Goal: Check status: Check status

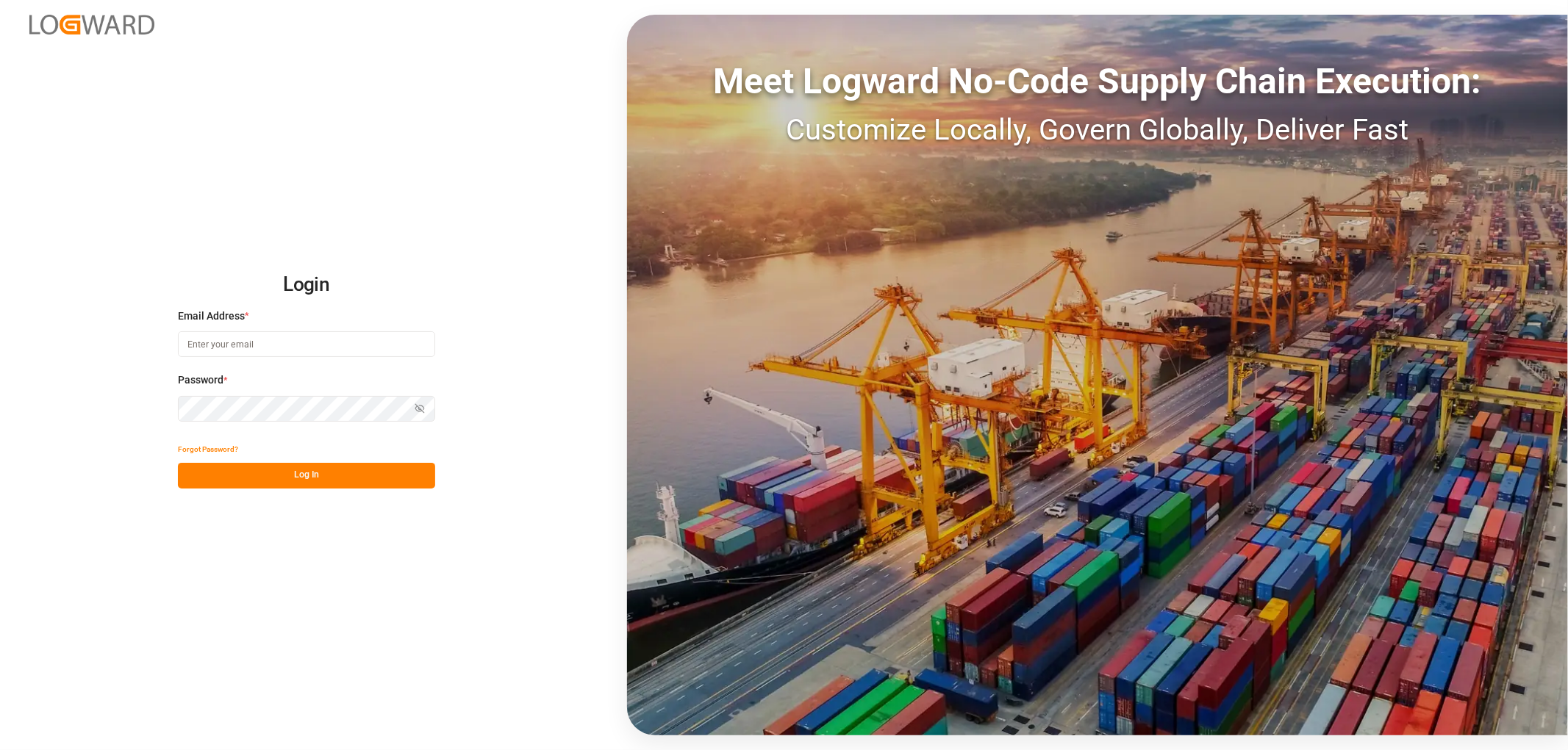
type input "[EMAIL_ADDRESS][DOMAIN_NAME]"
click at [336, 478] on button "Log In" at bounding box center [307, 476] width 258 height 25
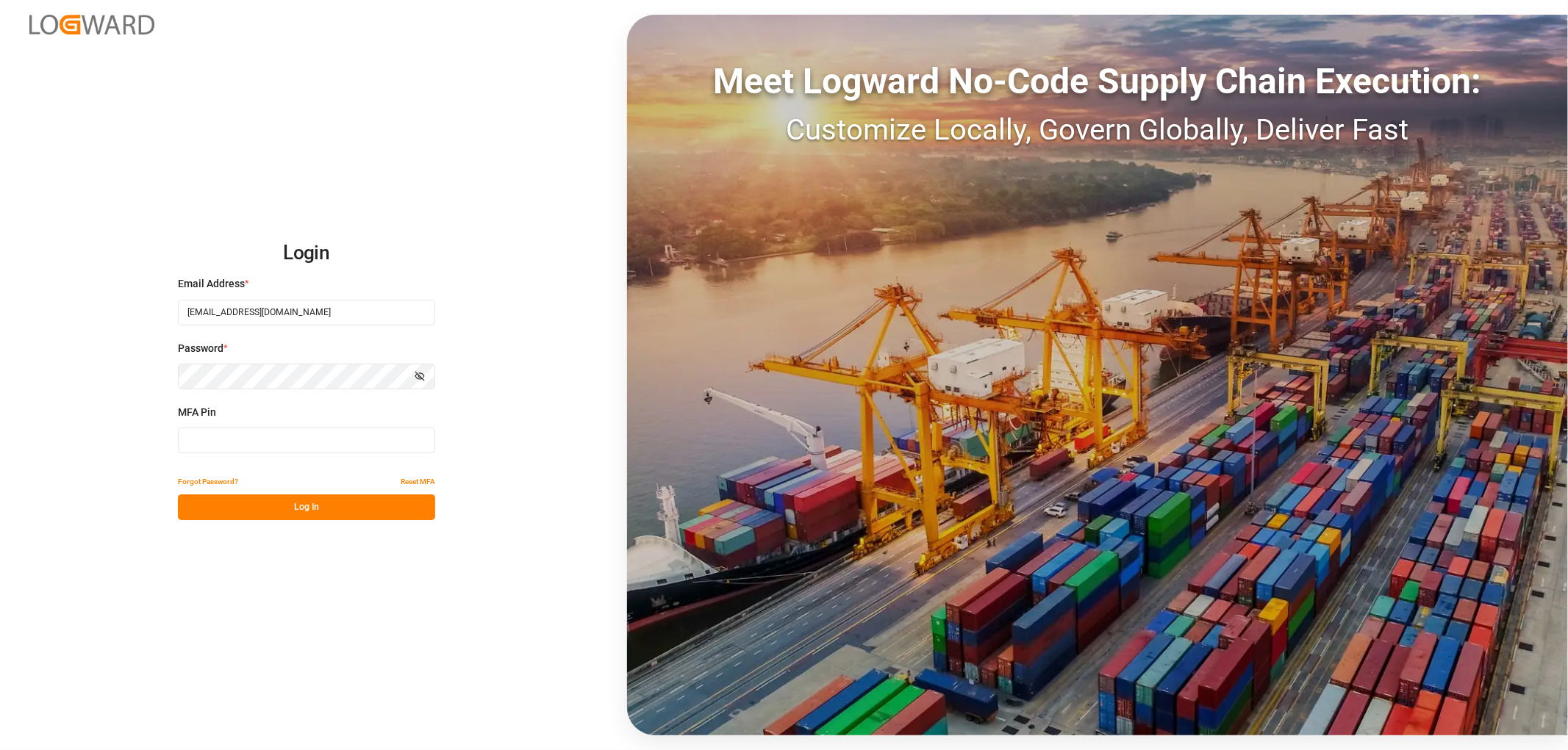
click at [345, 441] on input at bounding box center [307, 440] width 258 height 25
type input "960449"
click at [314, 504] on button "Log In" at bounding box center [307, 507] width 258 height 25
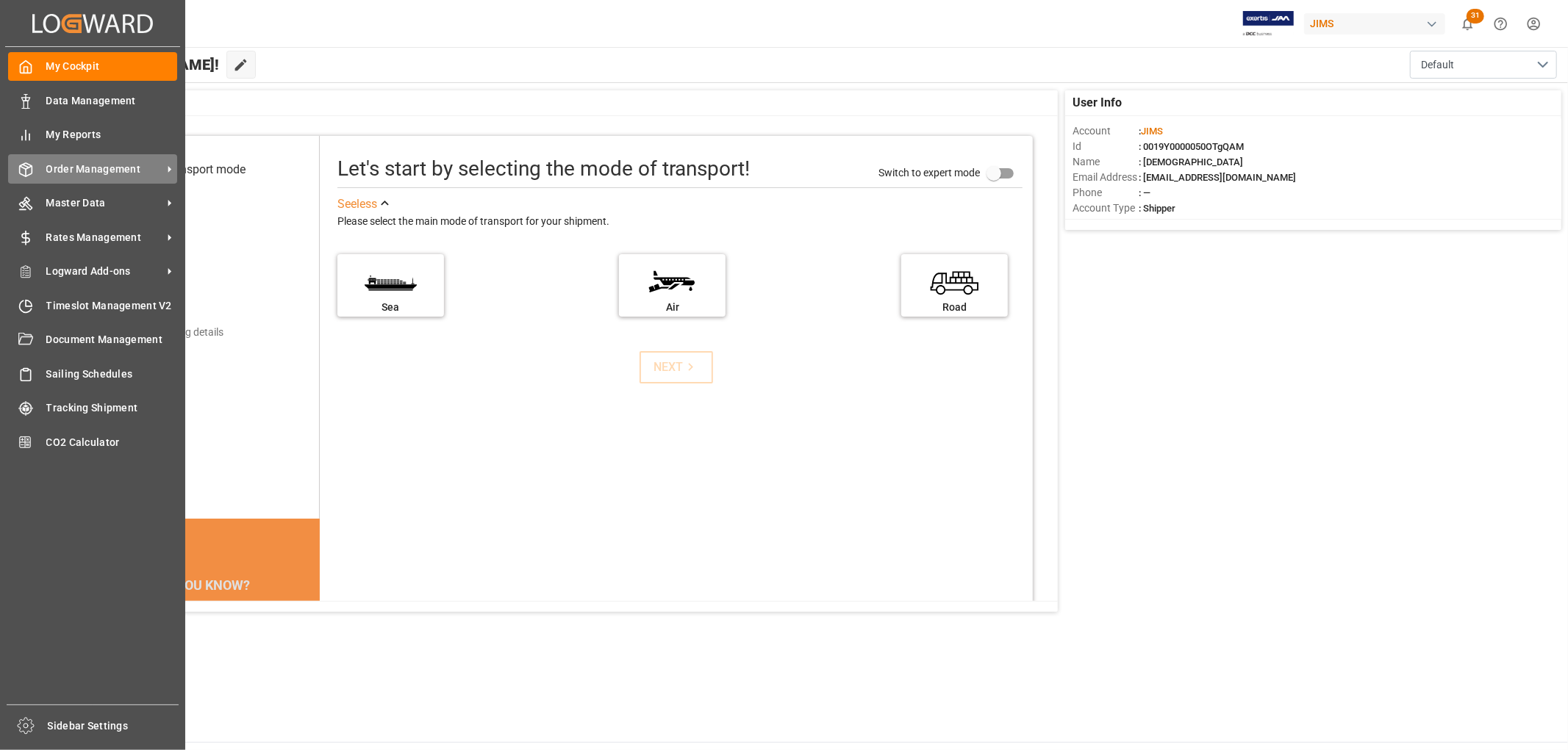
click at [85, 165] on span "Order Management" at bounding box center [104, 169] width 116 height 16
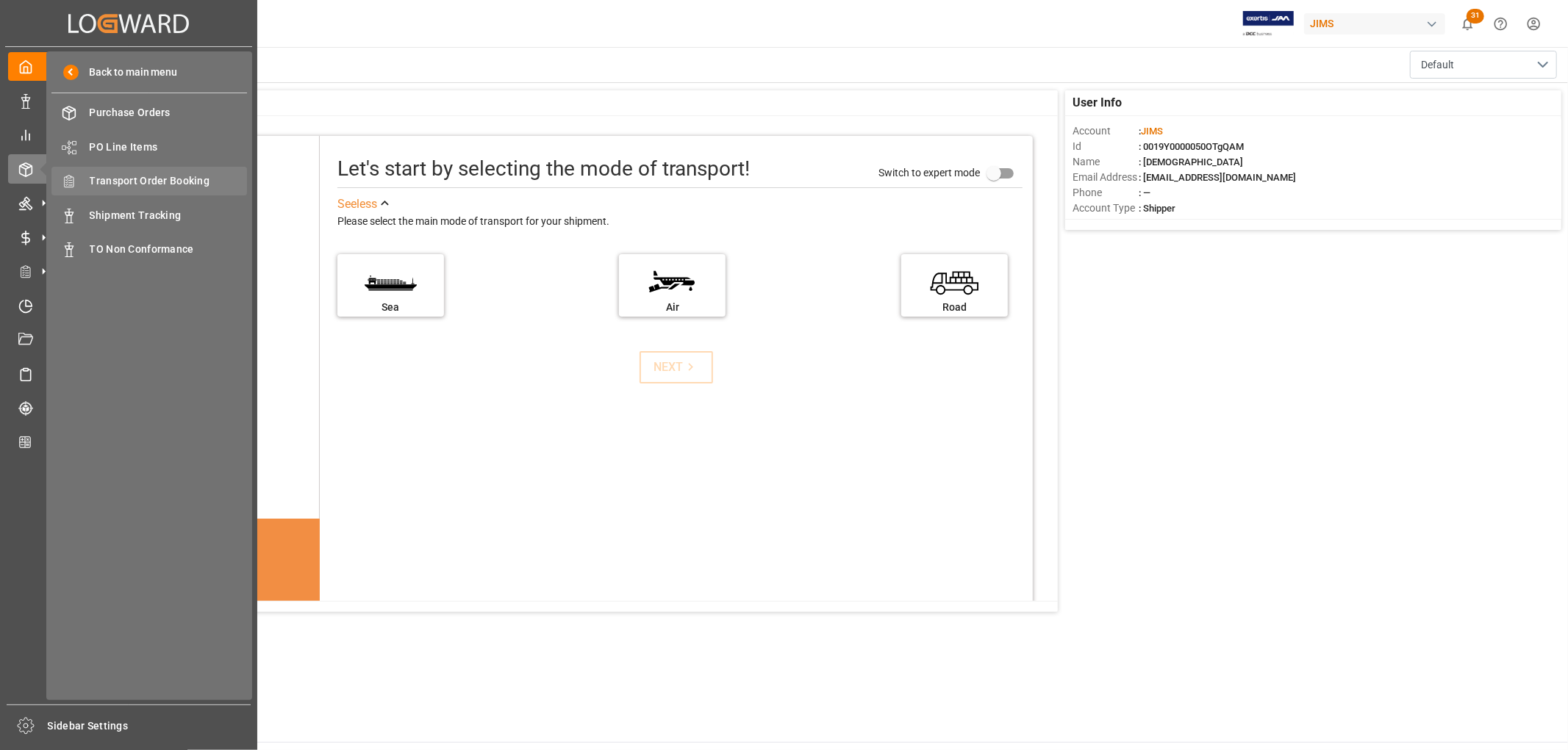
click at [160, 184] on span "Transport Order Booking" at bounding box center [168, 181] width 158 height 16
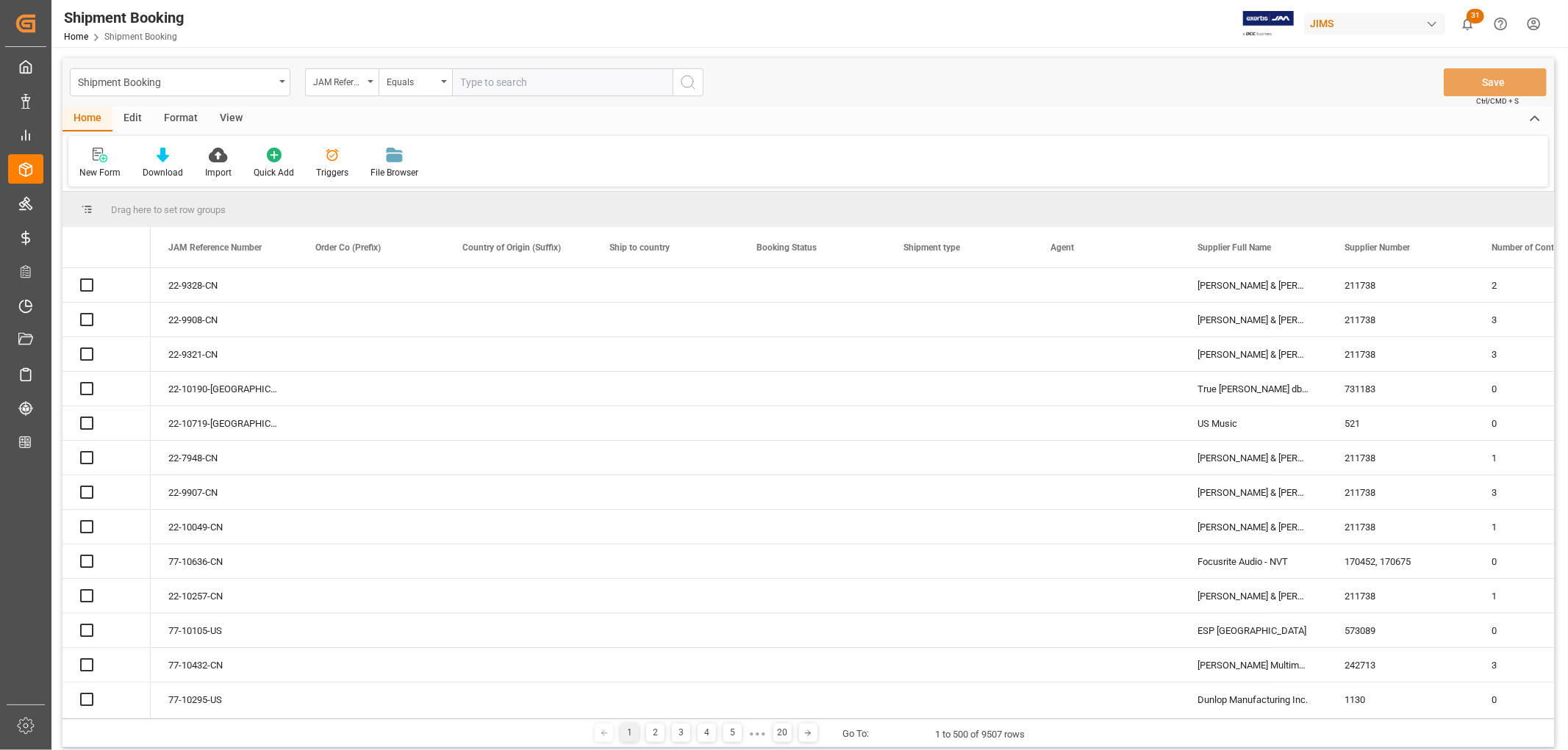
click at [547, 84] on input "text" at bounding box center [562, 82] width 221 height 28
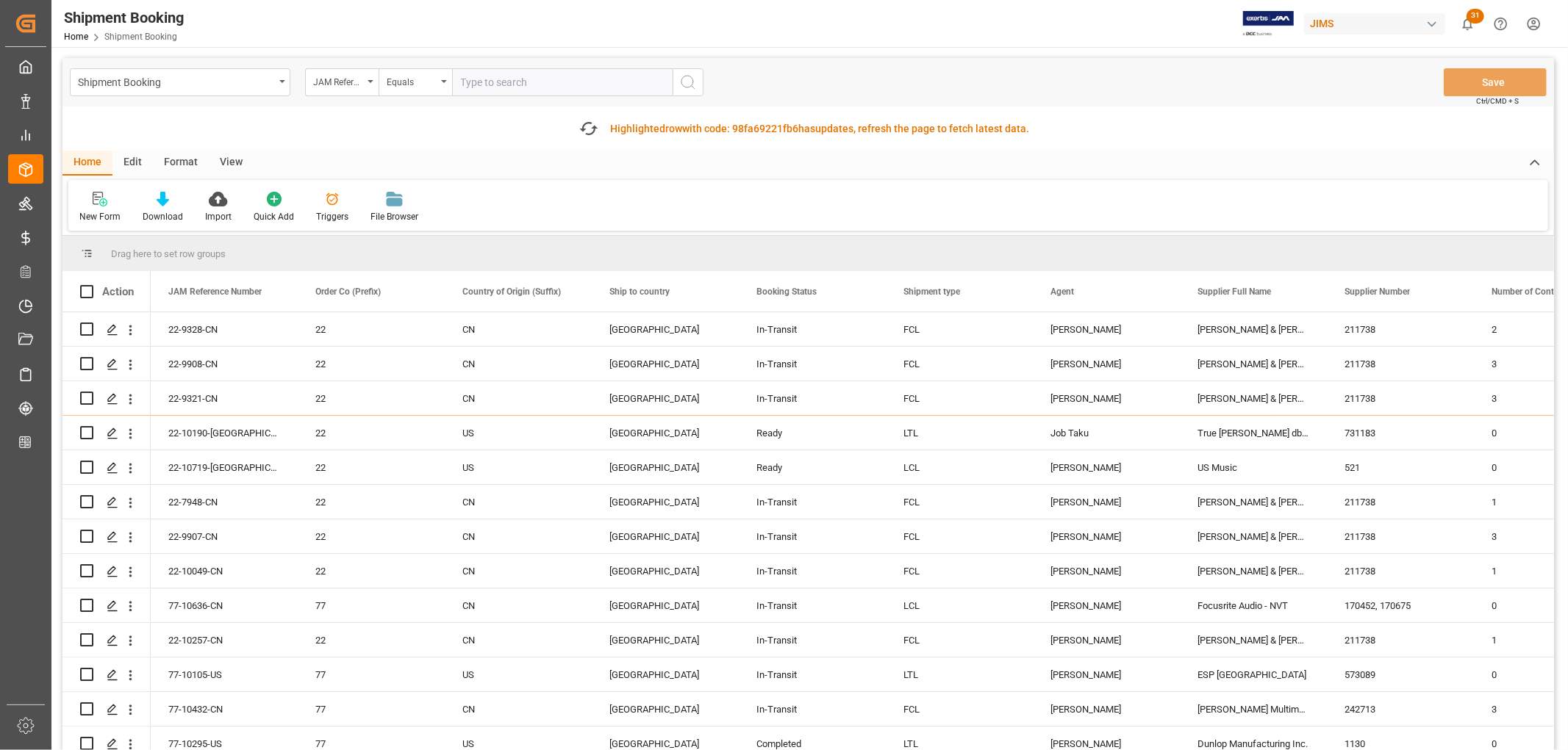
paste input "77–9577-CN"
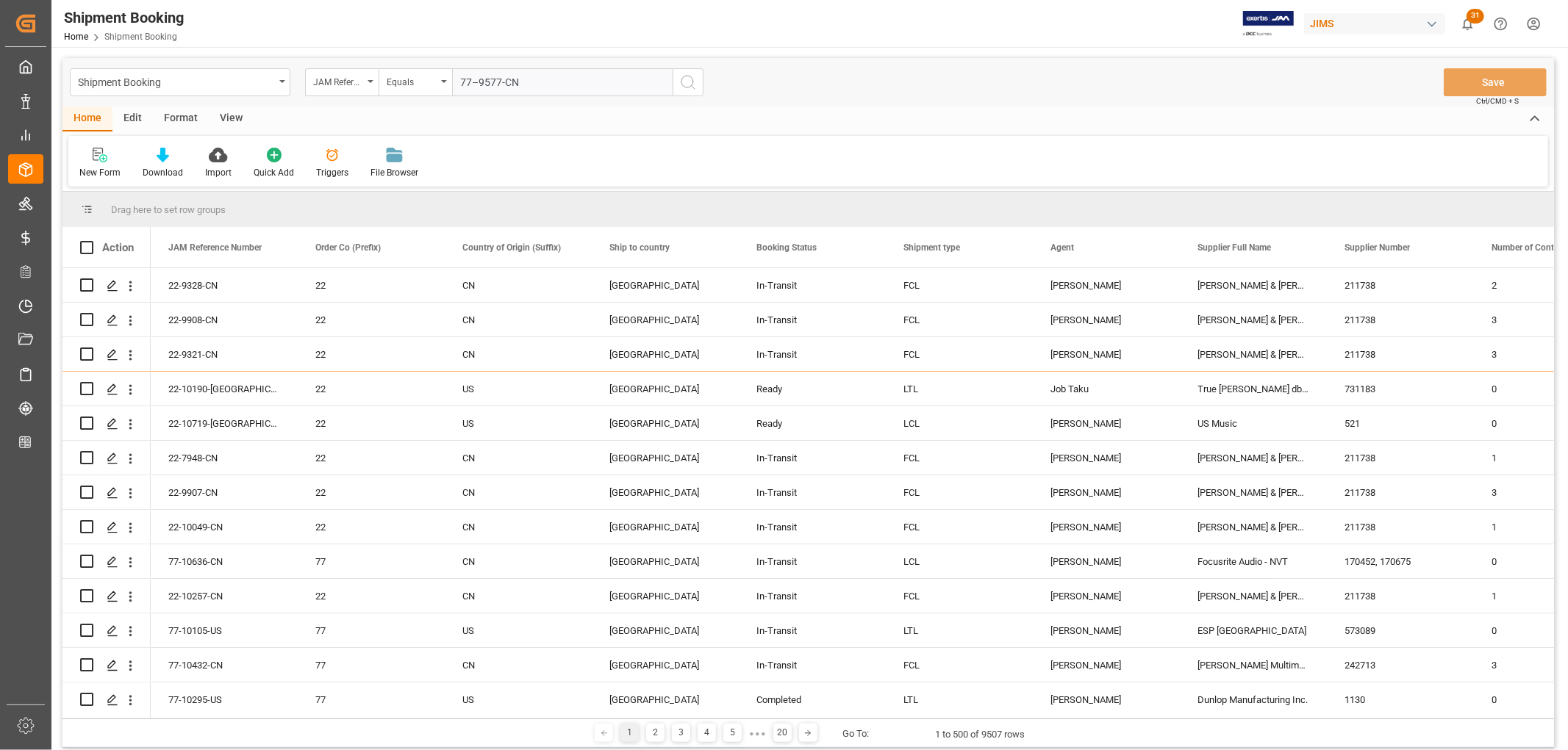
type input "77–9577-CN"
click at [687, 76] on icon "search button" at bounding box center [688, 82] width 18 height 18
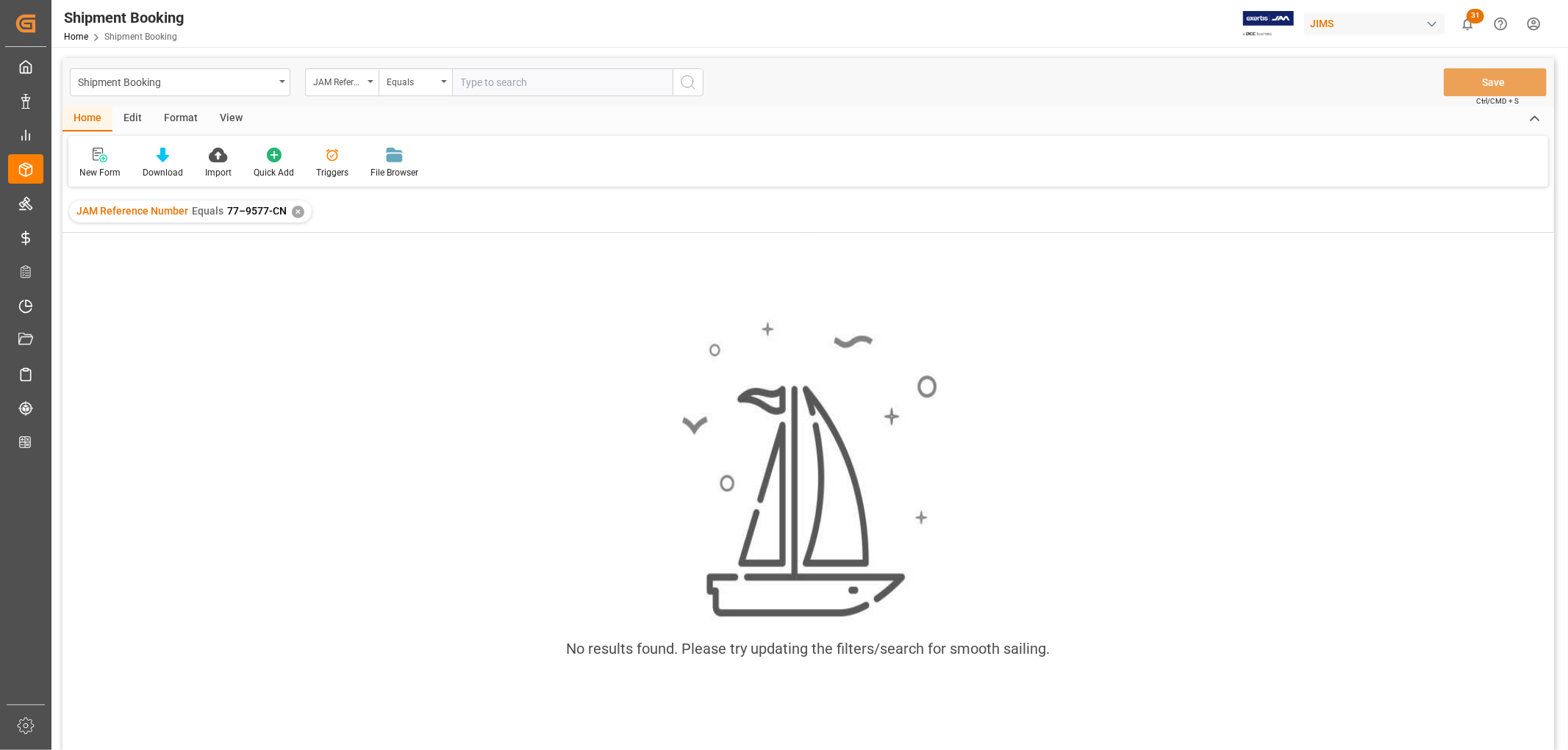
click at [294, 211] on div "✕" at bounding box center [298, 212] width 13 height 13
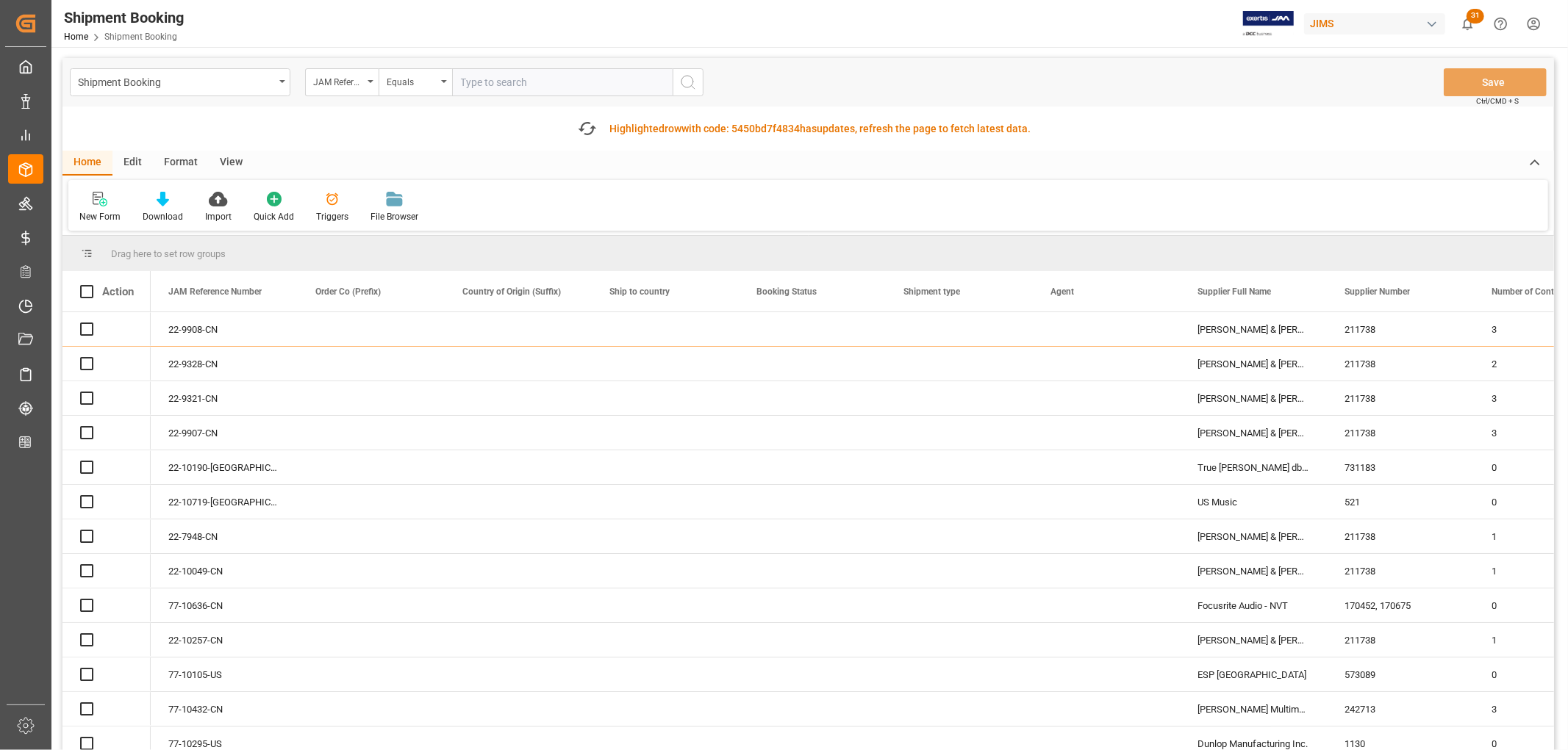
click at [494, 79] on input "text" at bounding box center [562, 82] width 221 height 28
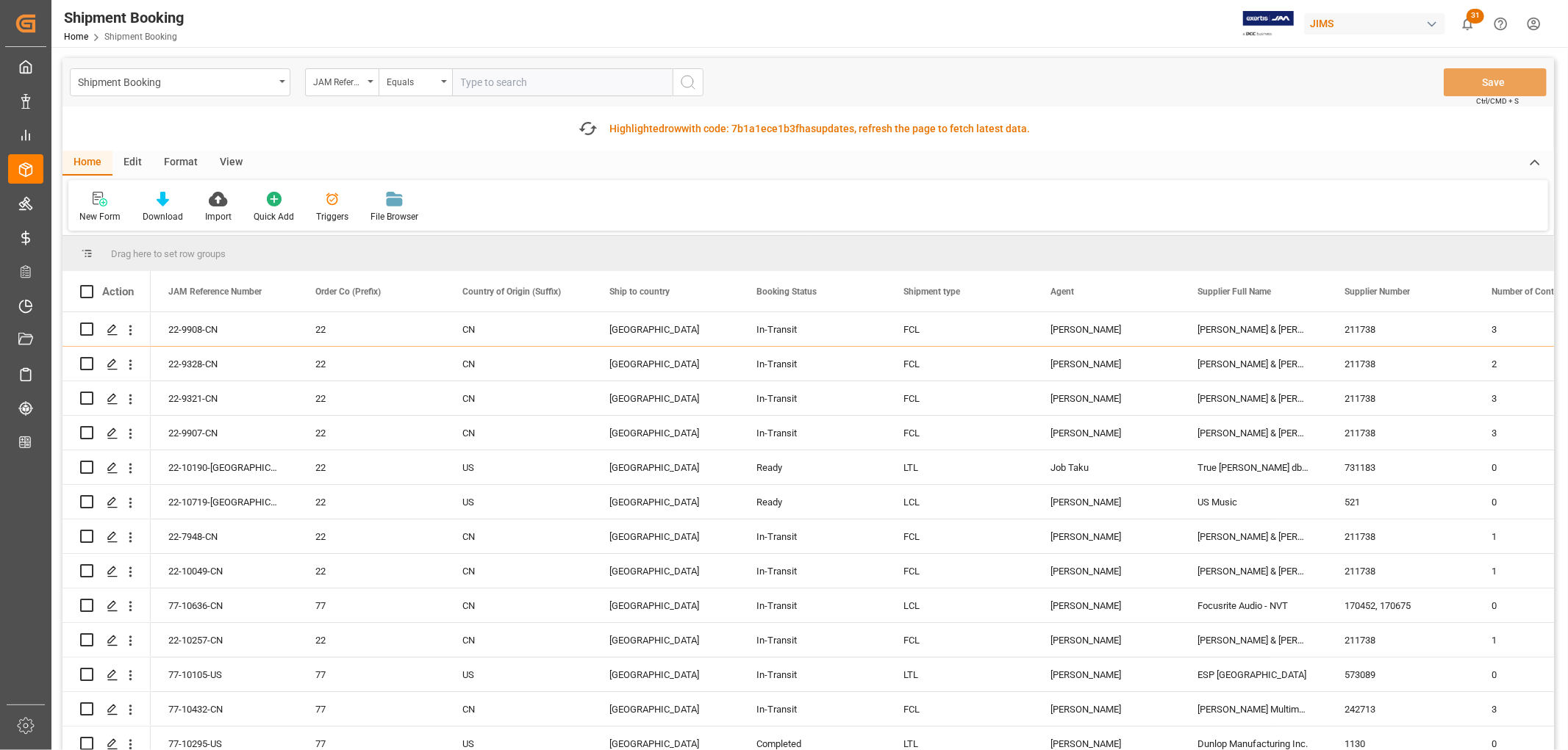
paste input "77-9823-DE"
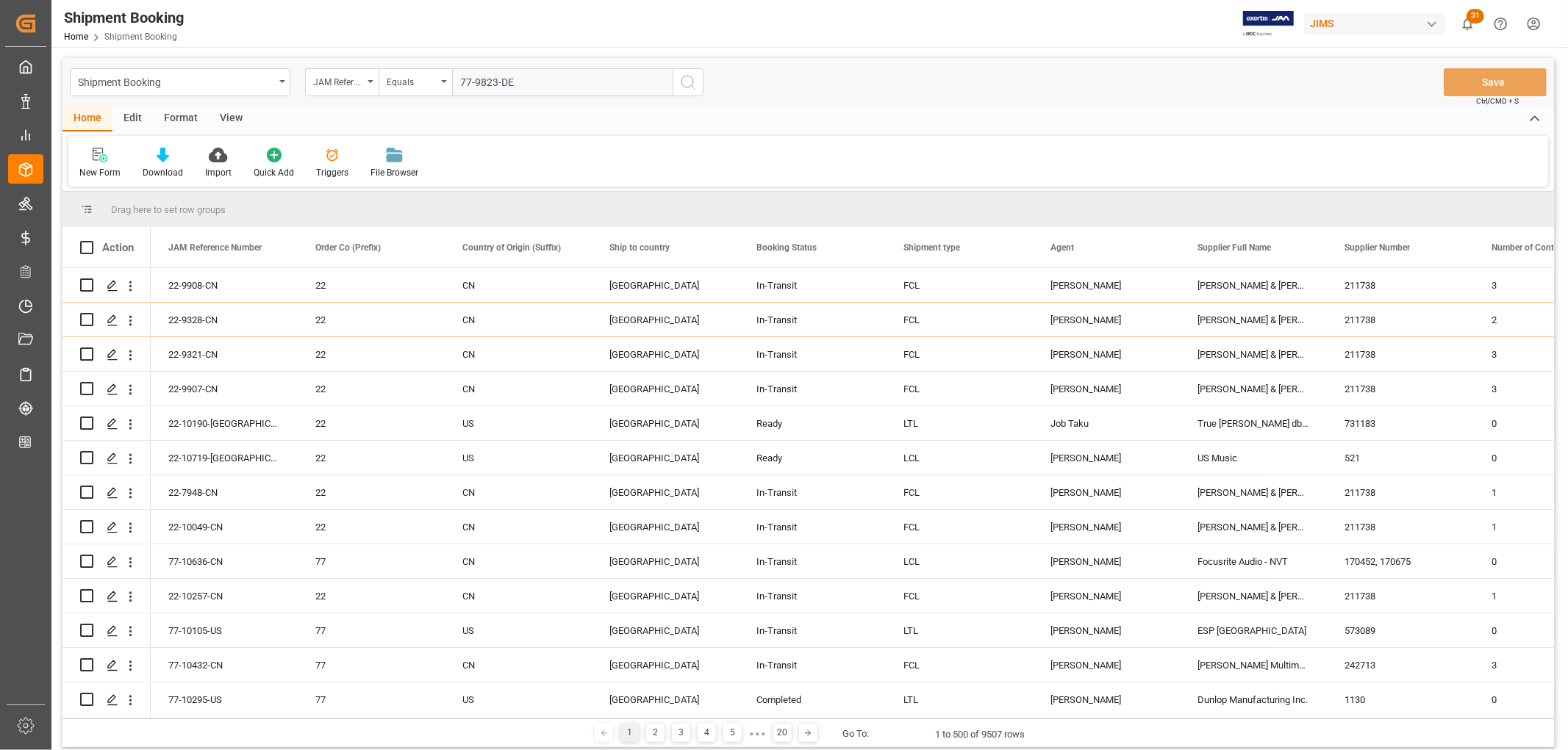
click at [456, 79] on input "77-9823-DE" at bounding box center [562, 82] width 221 height 28
type input "77-9823-DE"
click at [689, 81] on icon "search button" at bounding box center [688, 82] width 18 height 18
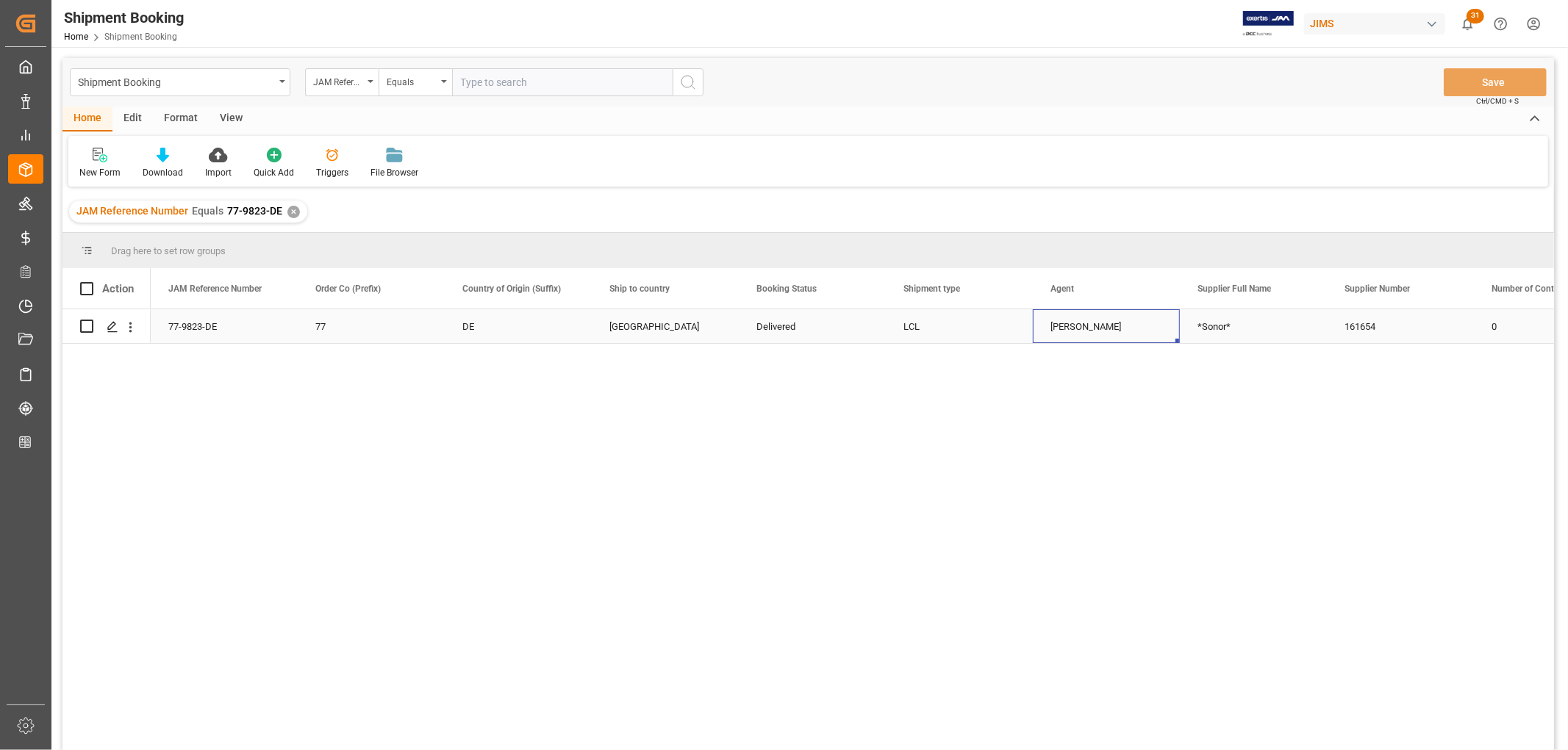
click at [1108, 335] on div "[PERSON_NAME]" at bounding box center [1106, 326] width 112 height 34
click at [290, 209] on div "✕" at bounding box center [294, 212] width 13 height 13
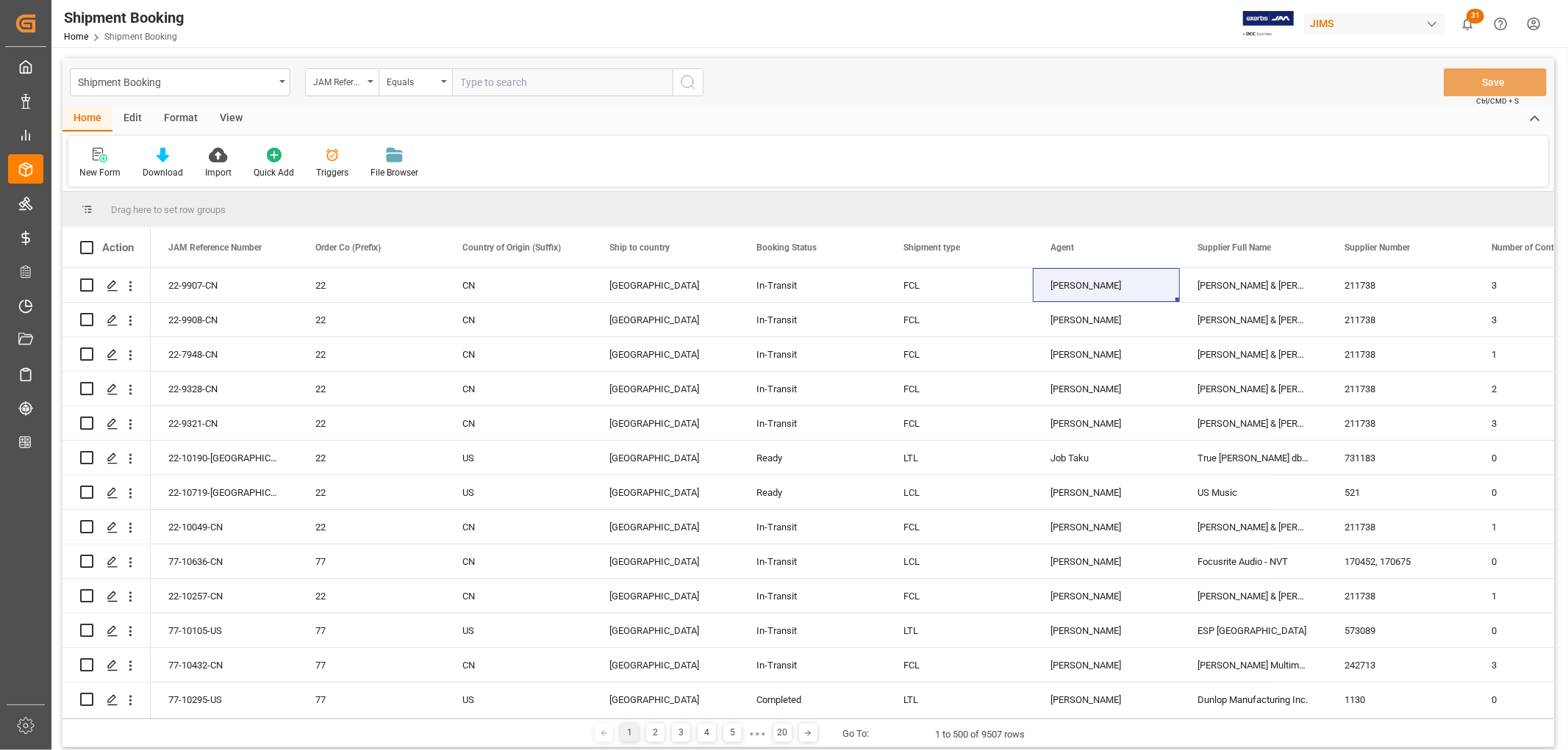
click at [468, 76] on input "text" at bounding box center [562, 82] width 221 height 28
paste input "77-9606-CN"
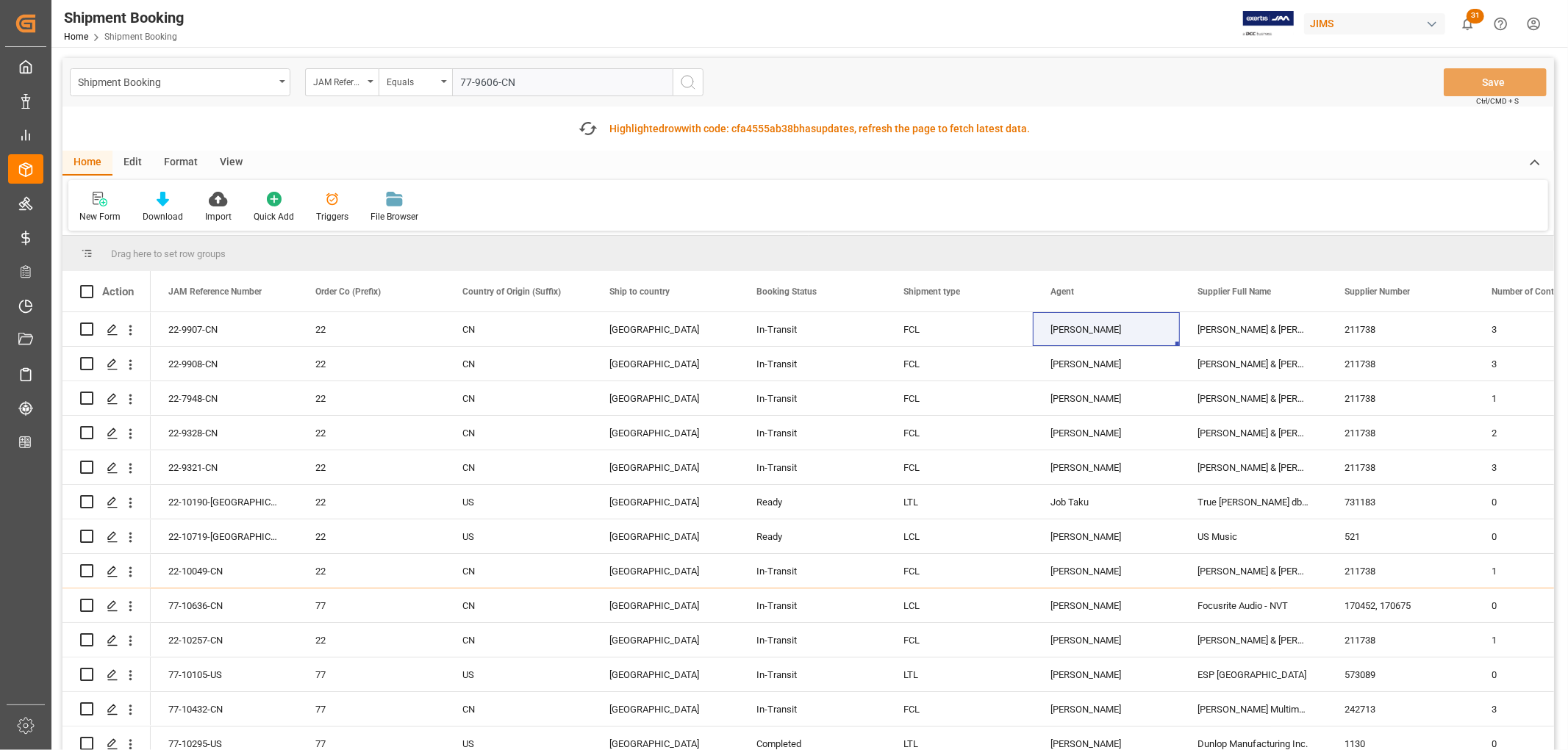
type input "77-9606-CN"
click at [687, 82] on icon "search button" at bounding box center [688, 82] width 18 height 18
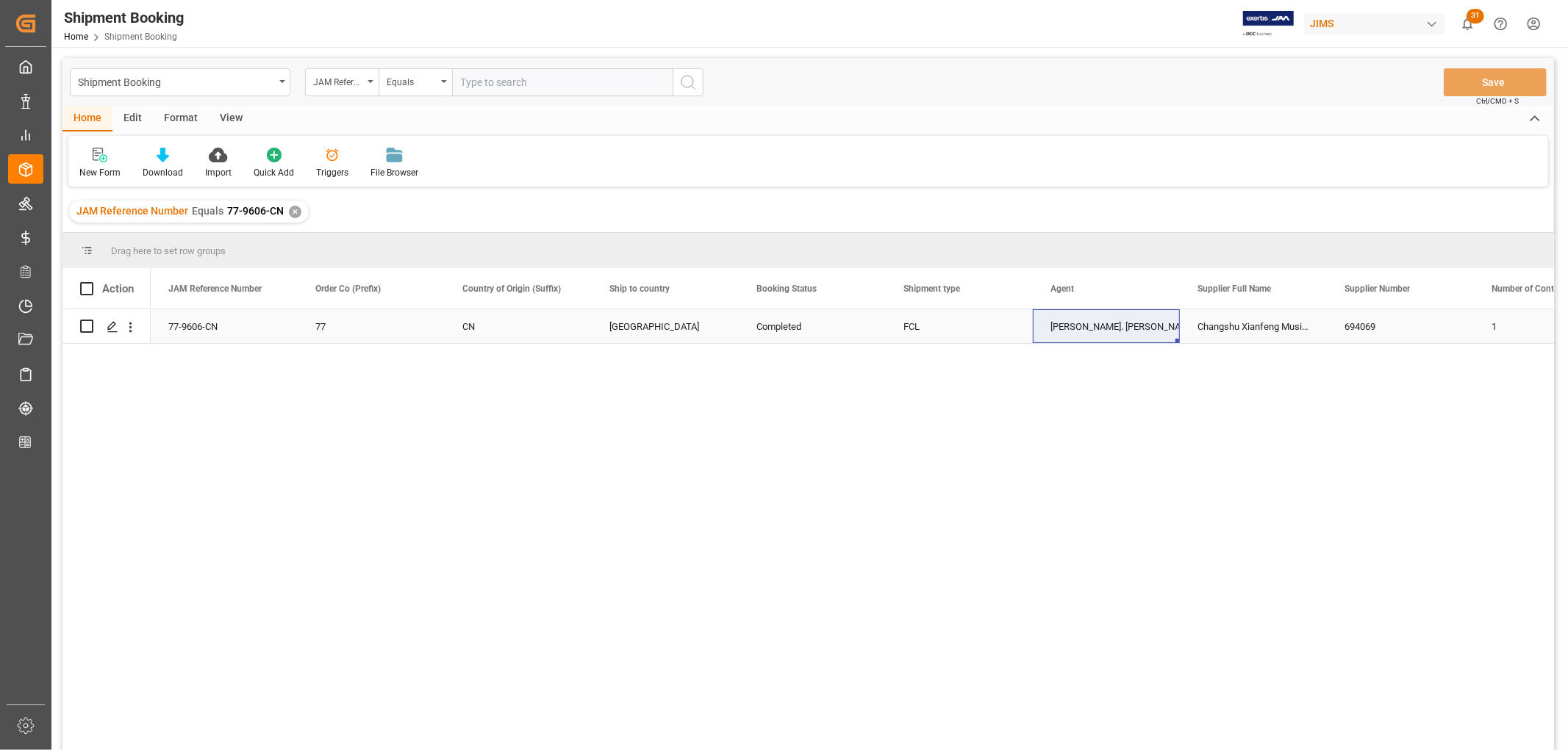
click at [1070, 332] on div "[PERSON_NAME]. [PERSON_NAME]" at bounding box center [1106, 326] width 112 height 34
click at [497, 76] on input "text" at bounding box center [562, 82] width 221 height 28
paste input "77-10275-US"
type input "77-10275-US"
click at [289, 213] on div "✕" at bounding box center [295, 212] width 13 height 13
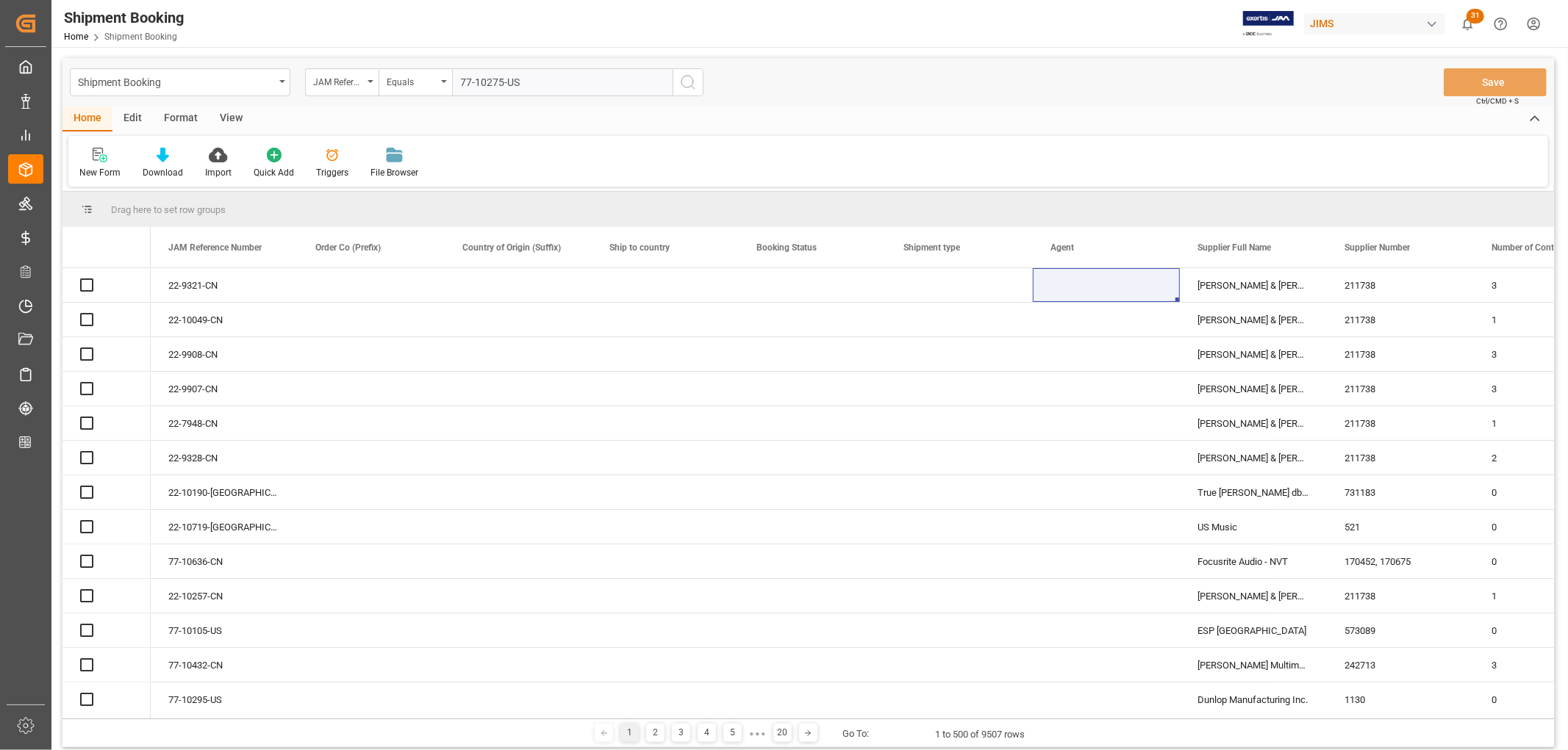
click at [687, 79] on icon "search button" at bounding box center [688, 82] width 18 height 18
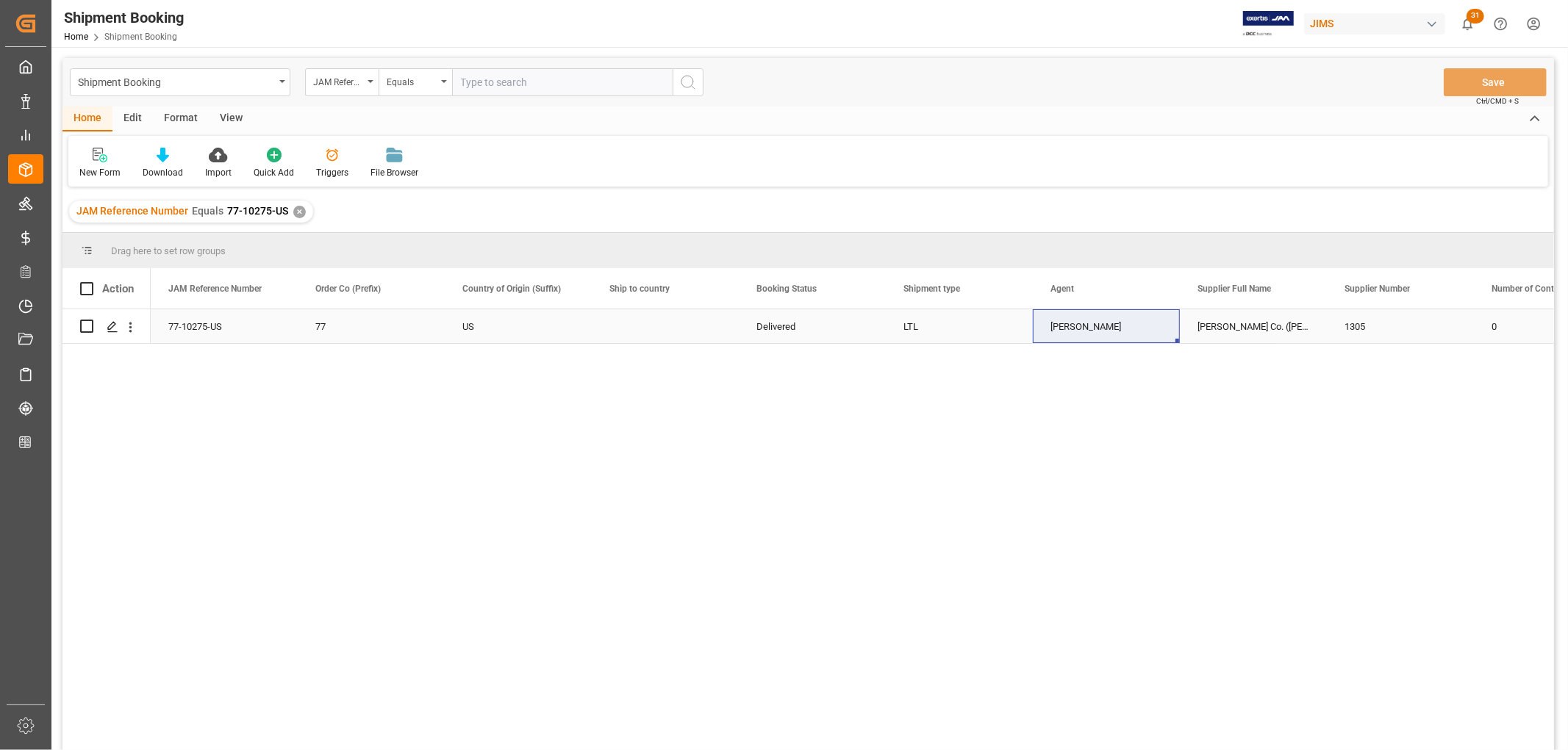
click at [1084, 335] on div "[PERSON_NAME]" at bounding box center [1106, 326] width 112 height 34
click at [524, 79] on input "text" at bounding box center [562, 82] width 221 height 28
paste input "77-8815-JP"
type input "77-8815-JP"
click at [295, 212] on div "✕" at bounding box center [300, 212] width 13 height 13
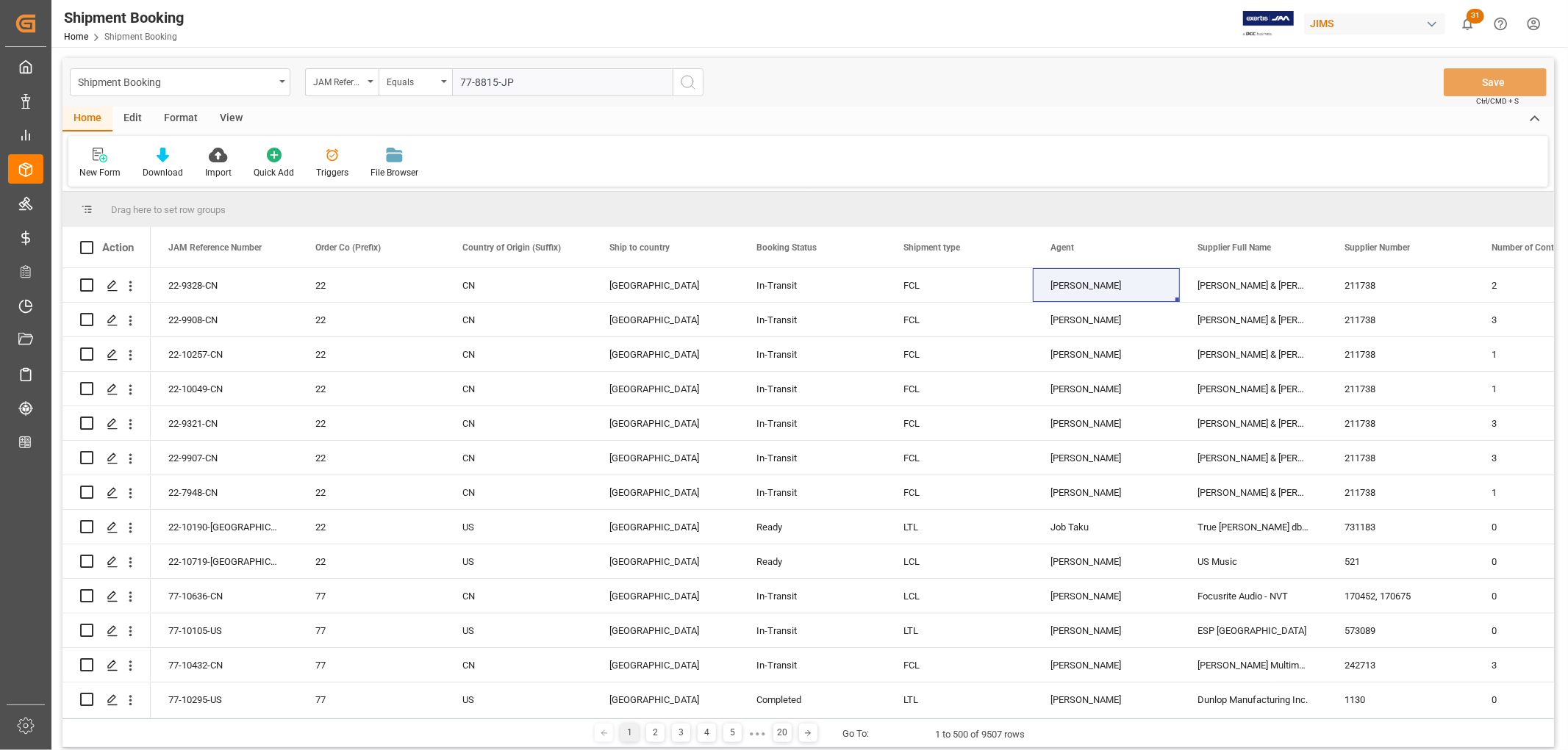
click at [687, 79] on icon "search button" at bounding box center [688, 82] width 18 height 18
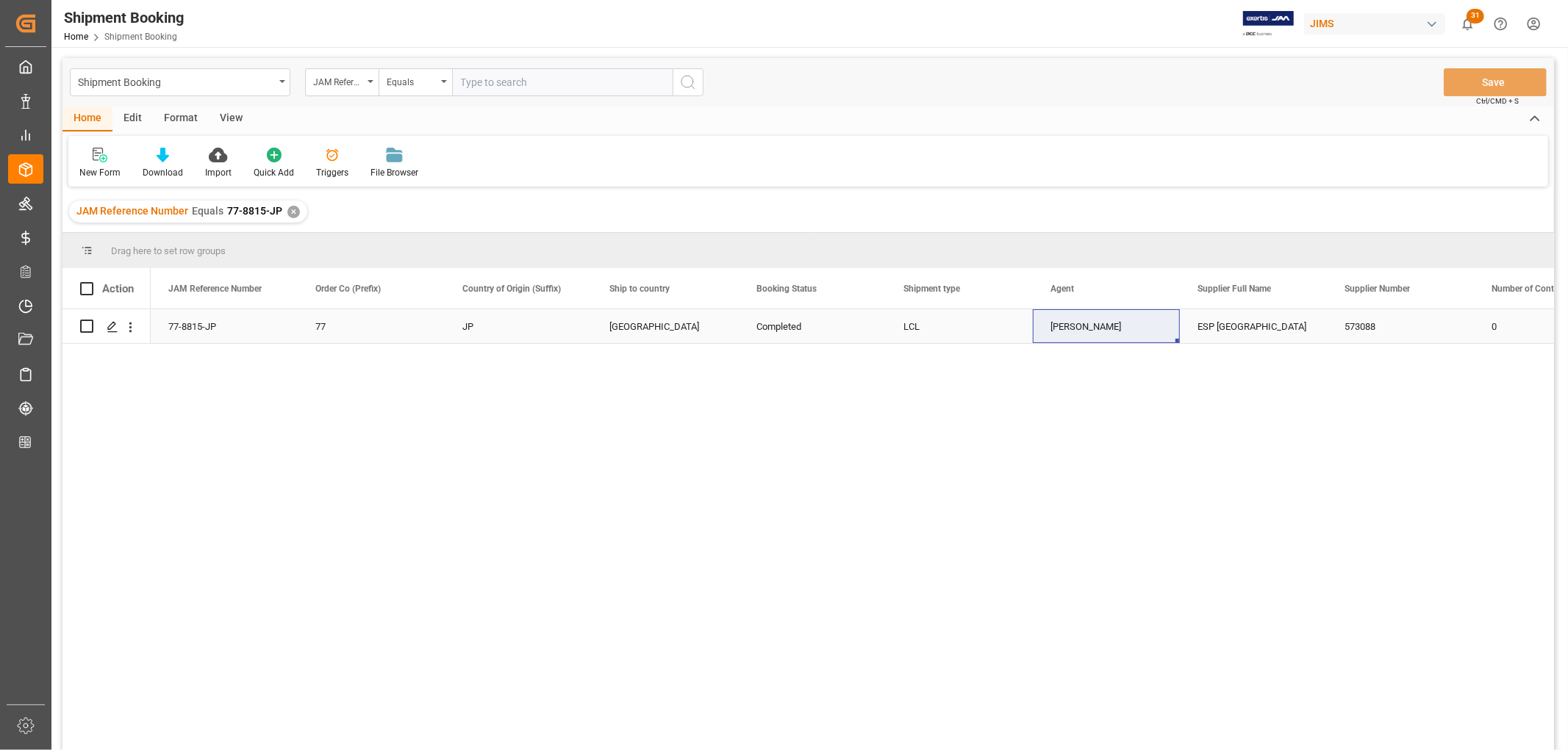
click at [1069, 328] on div "[PERSON_NAME]" at bounding box center [1106, 326] width 112 height 34
click at [531, 79] on input "text" at bounding box center [562, 82] width 221 height 28
paste input "77-10201-[GEOGRAPHIC_DATA]"
type input "77-10201-[GEOGRAPHIC_DATA]"
click at [294, 213] on div "✕" at bounding box center [294, 212] width 13 height 13
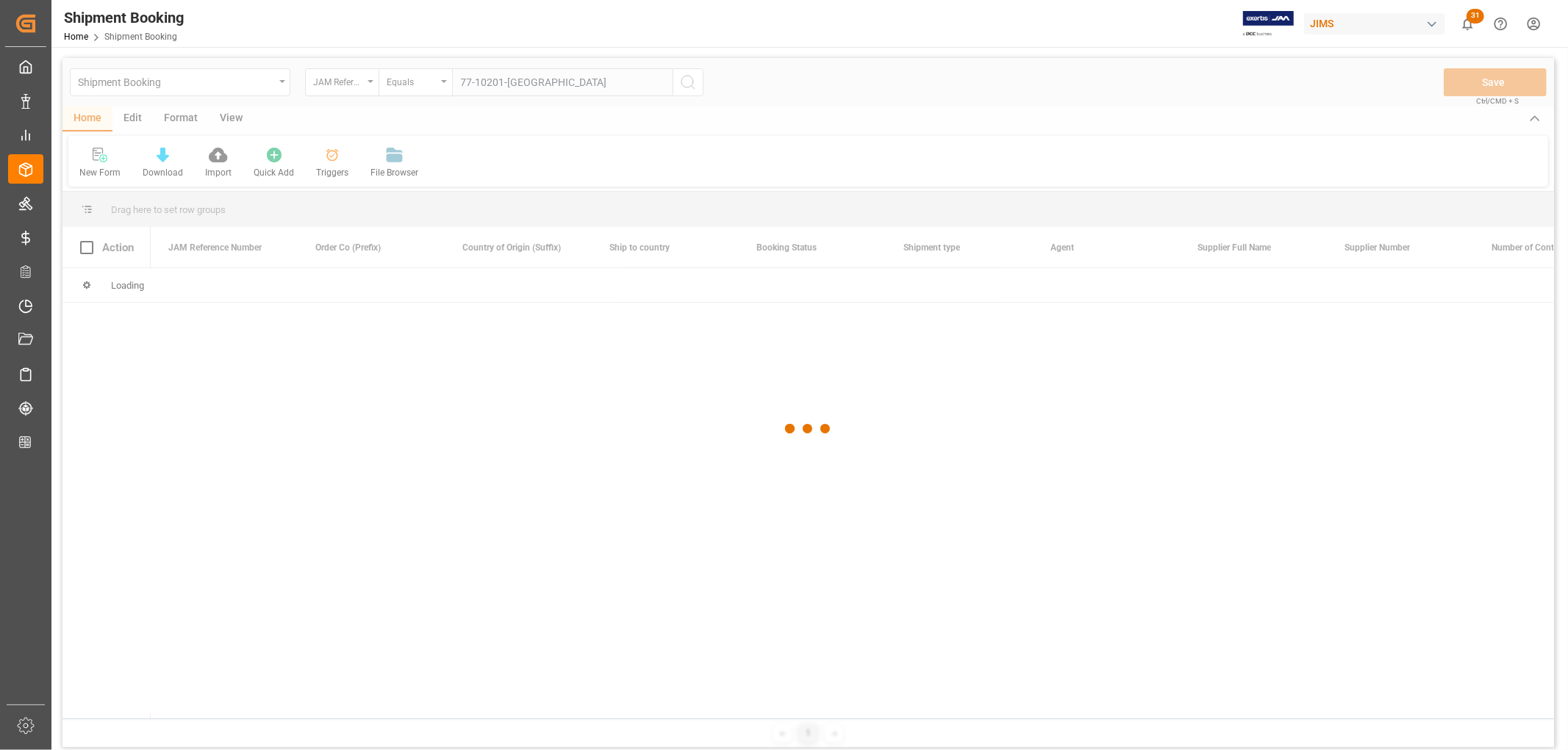
click at [690, 84] on div at bounding box center [808, 429] width 1492 height 742
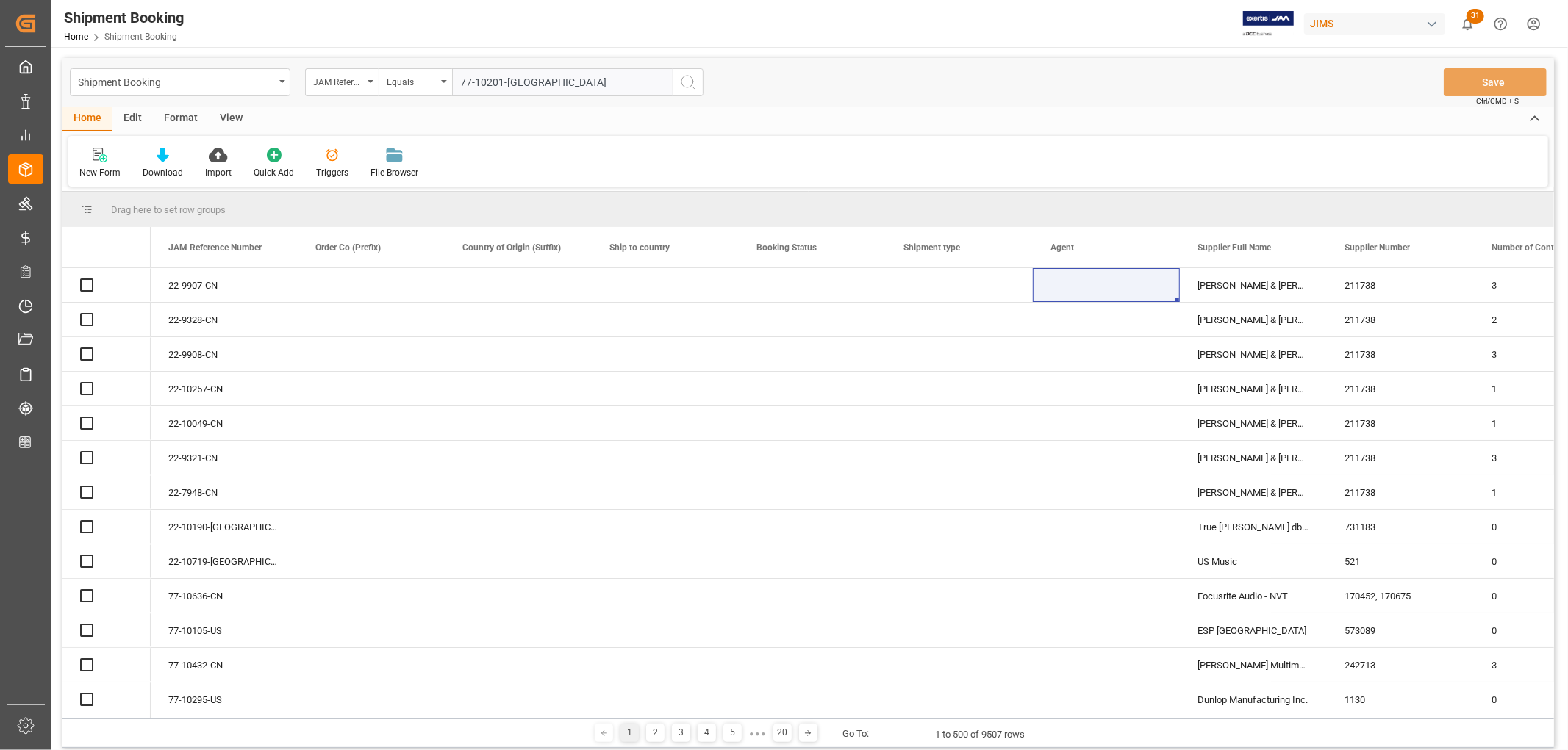
click at [690, 82] on icon "search button" at bounding box center [688, 82] width 18 height 18
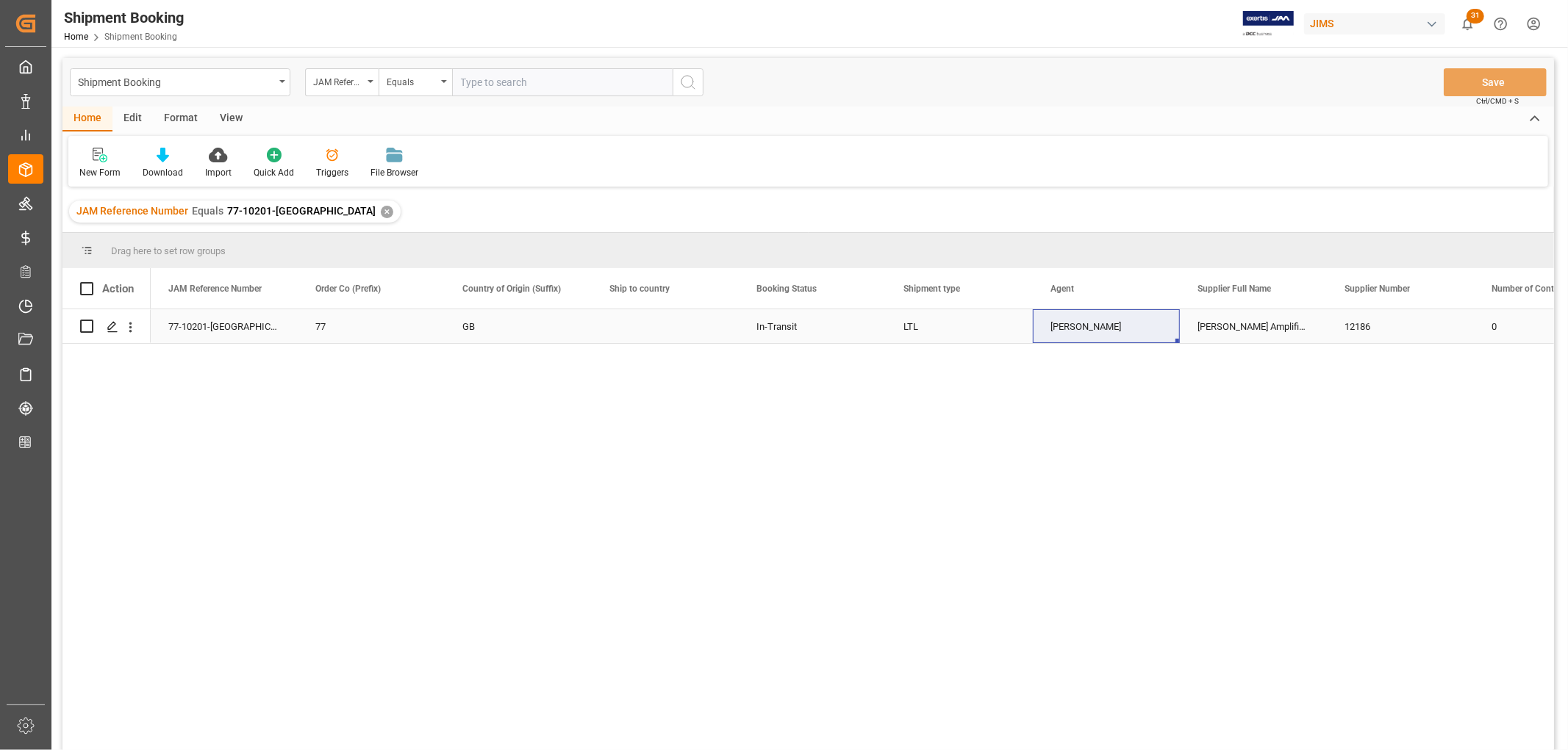
click at [1078, 334] on div "[PERSON_NAME]" at bounding box center [1106, 326] width 112 height 34
click at [496, 82] on input "text" at bounding box center [562, 82] width 221 height 28
paste input "77-10146-US"
type input "77-10146-US"
click at [381, 216] on div "✕" at bounding box center [387, 212] width 13 height 13
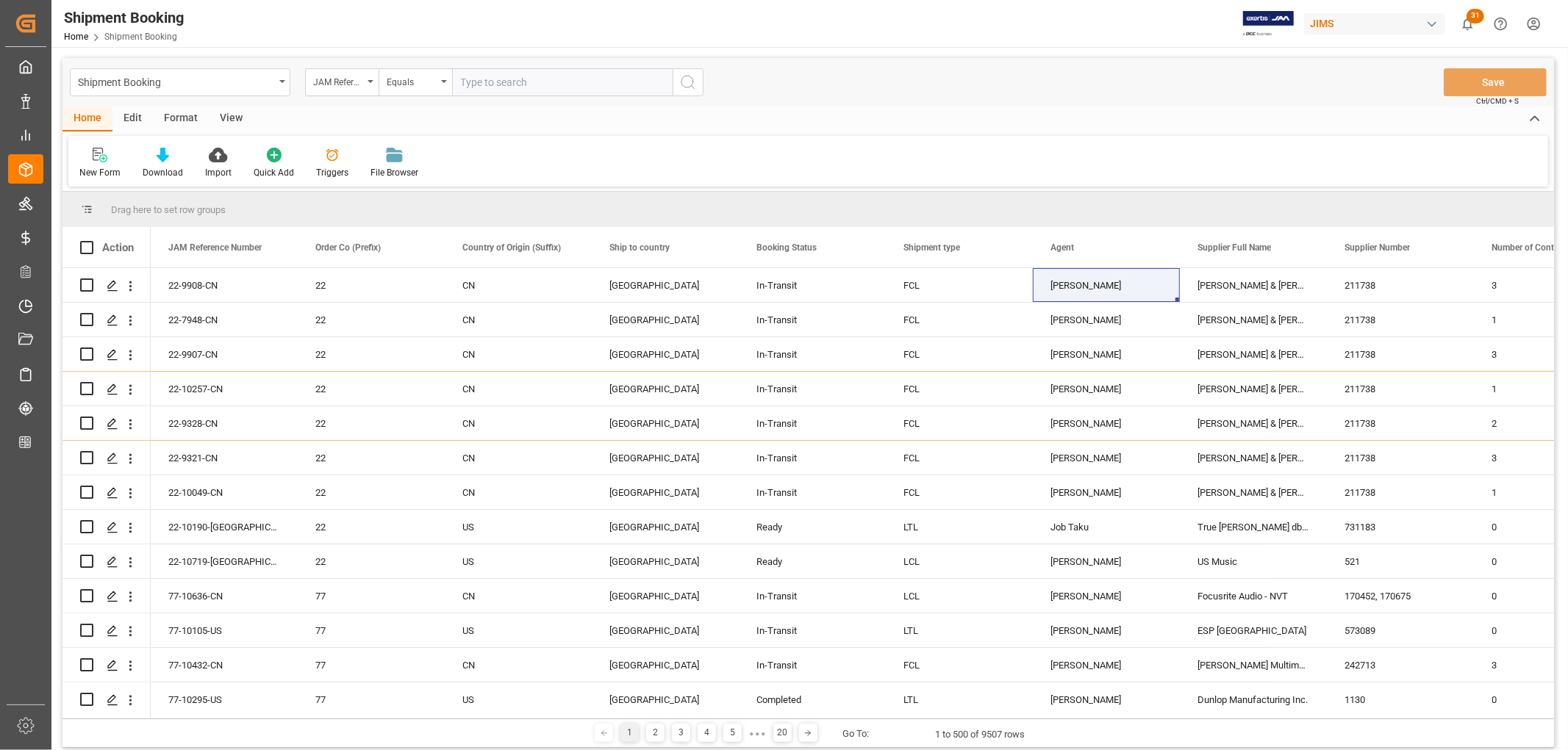
click at [535, 90] on input "text" at bounding box center [562, 82] width 221 height 28
paste input "77-10146-CN"
type input "77-10146-CN"
click at [690, 78] on icon "search button" at bounding box center [688, 82] width 18 height 18
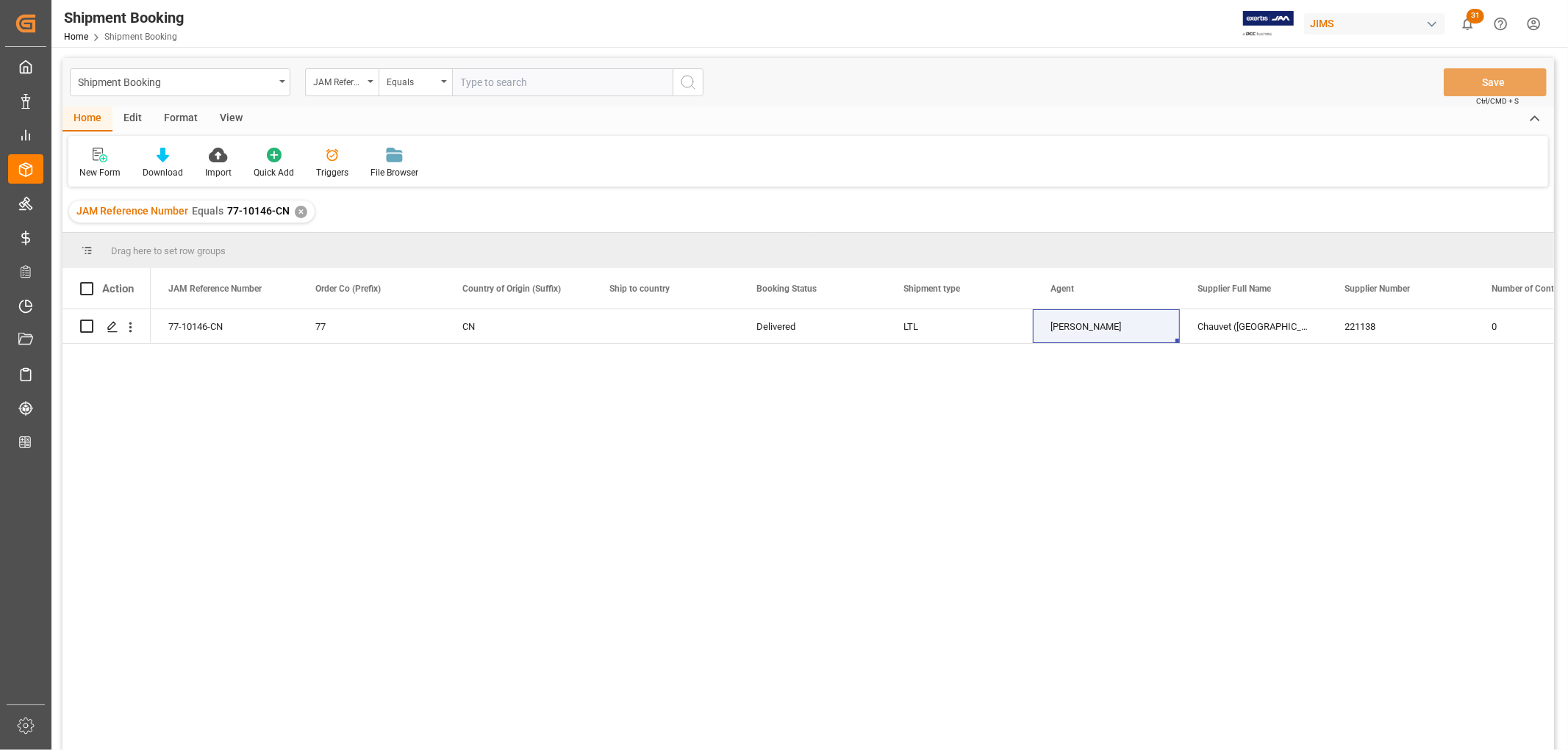
click at [516, 85] on input "text" at bounding box center [562, 82] width 221 height 28
paste input "77-8958-CN"
type input "77-8958-CN"
click at [296, 212] on div "✕" at bounding box center [301, 212] width 13 height 13
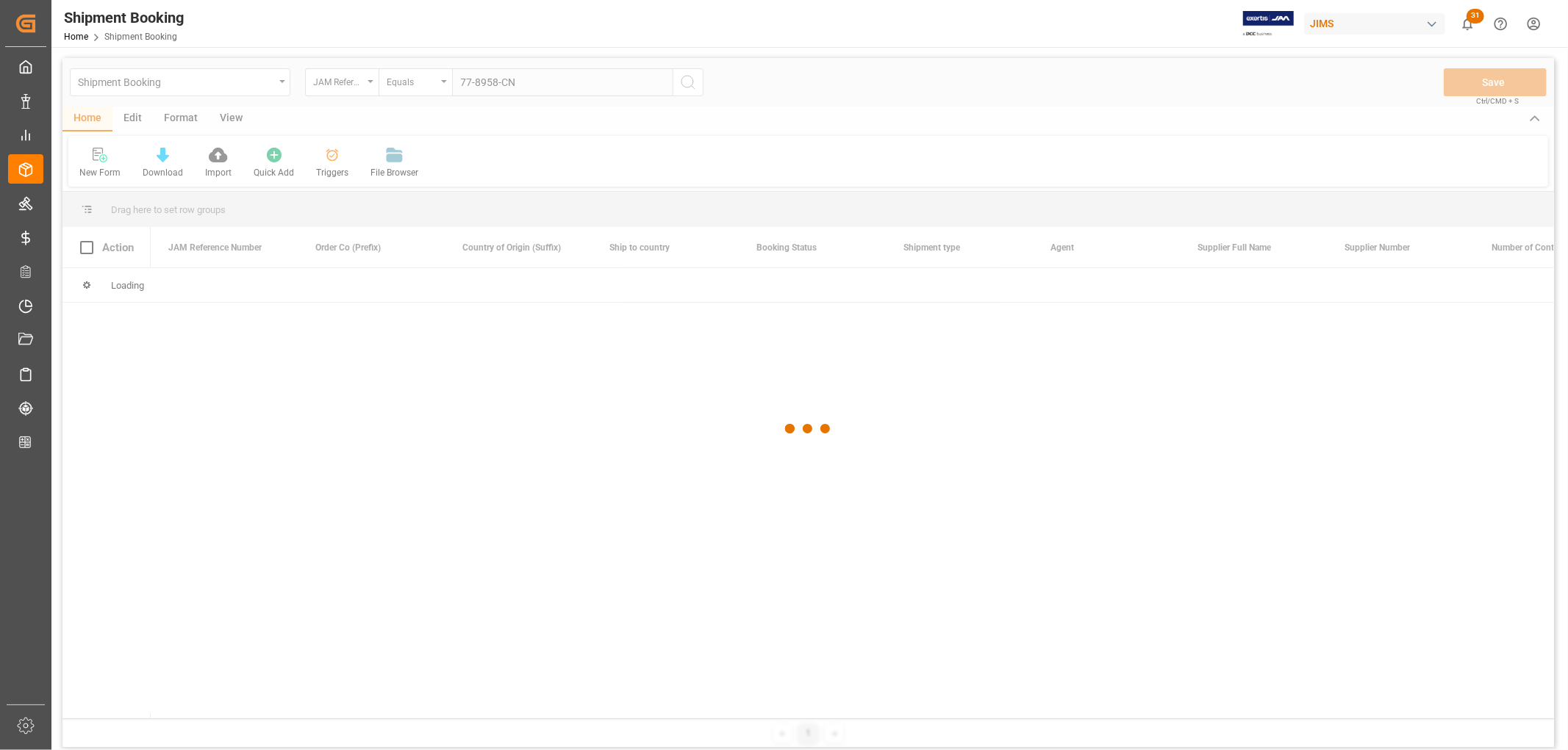
click at [686, 76] on div at bounding box center [808, 429] width 1492 height 742
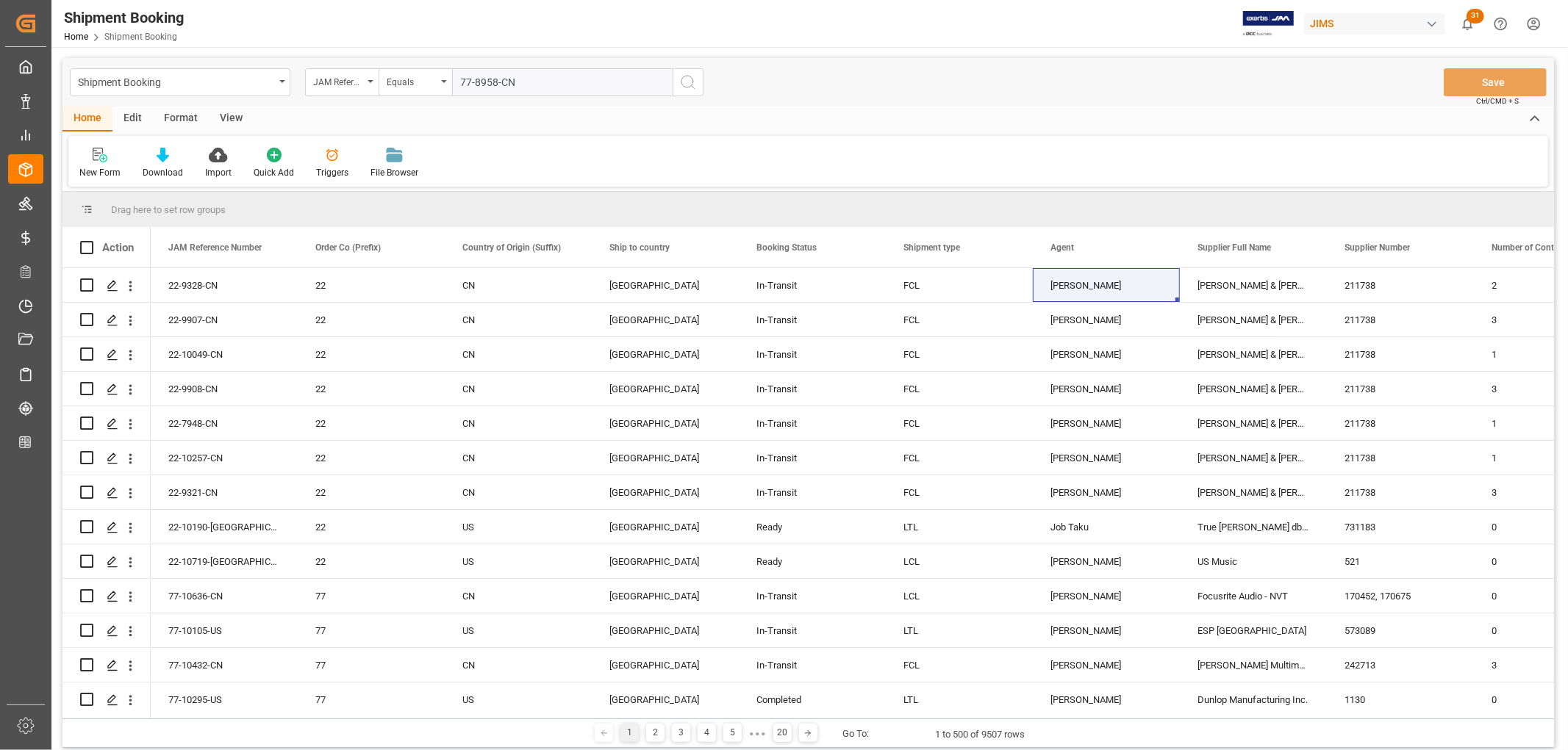
click at [686, 82] on icon "search button" at bounding box center [688, 82] width 18 height 18
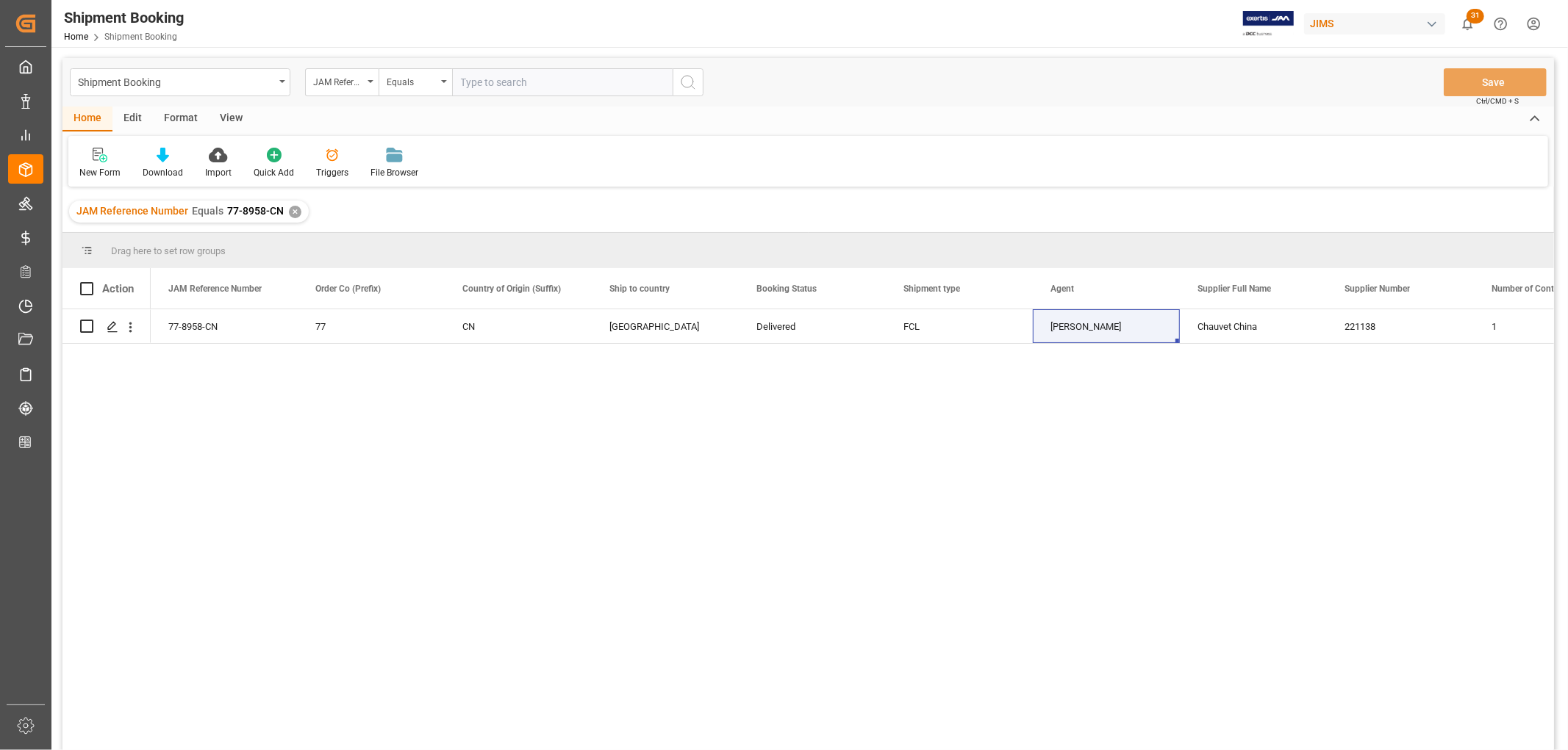
click at [523, 75] on input "text" at bounding box center [562, 82] width 221 height 28
paste input "77-9137-US"
type input "77-9137-US"
click at [289, 210] on div "✕" at bounding box center [295, 212] width 13 height 13
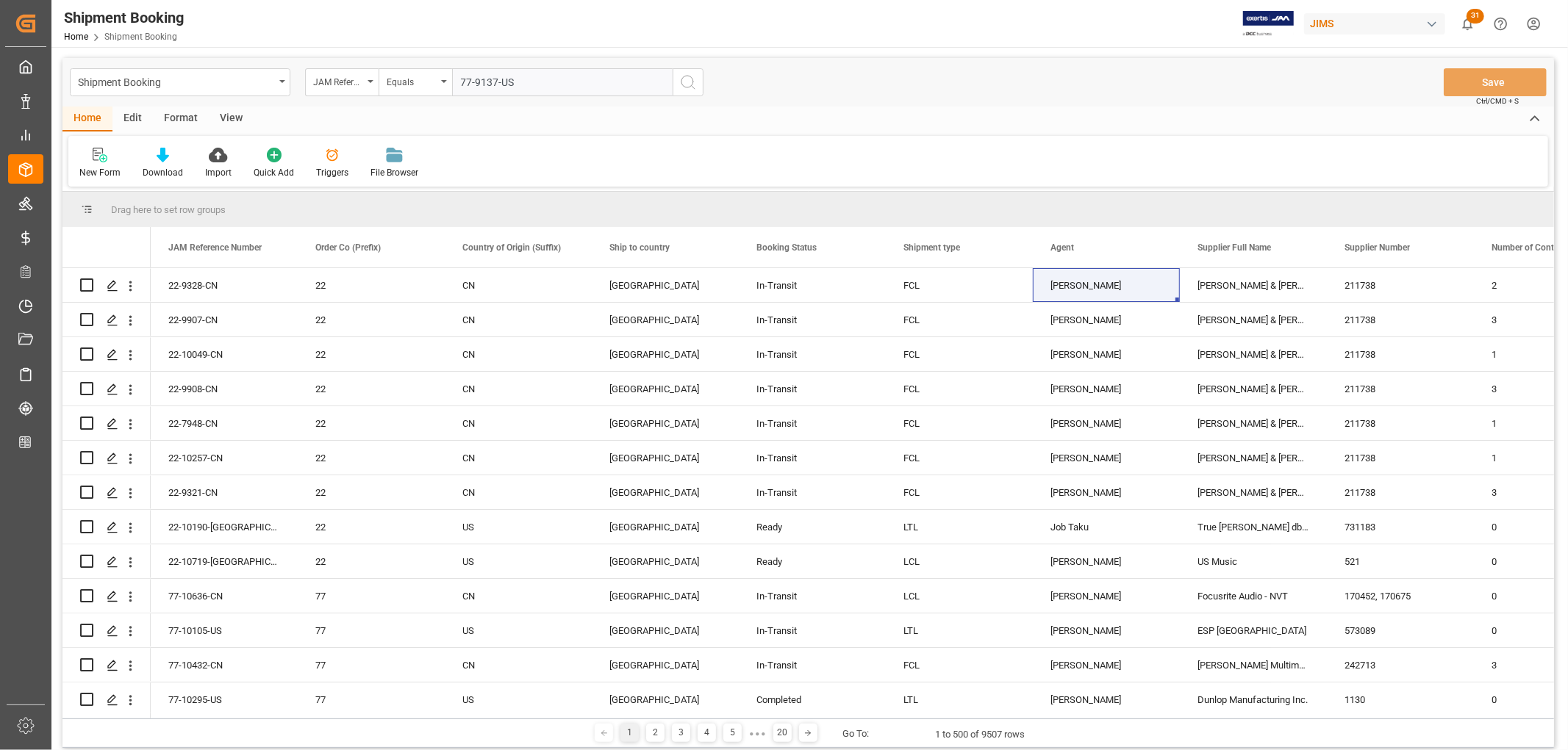
click at [691, 84] on icon "search button" at bounding box center [688, 82] width 18 height 18
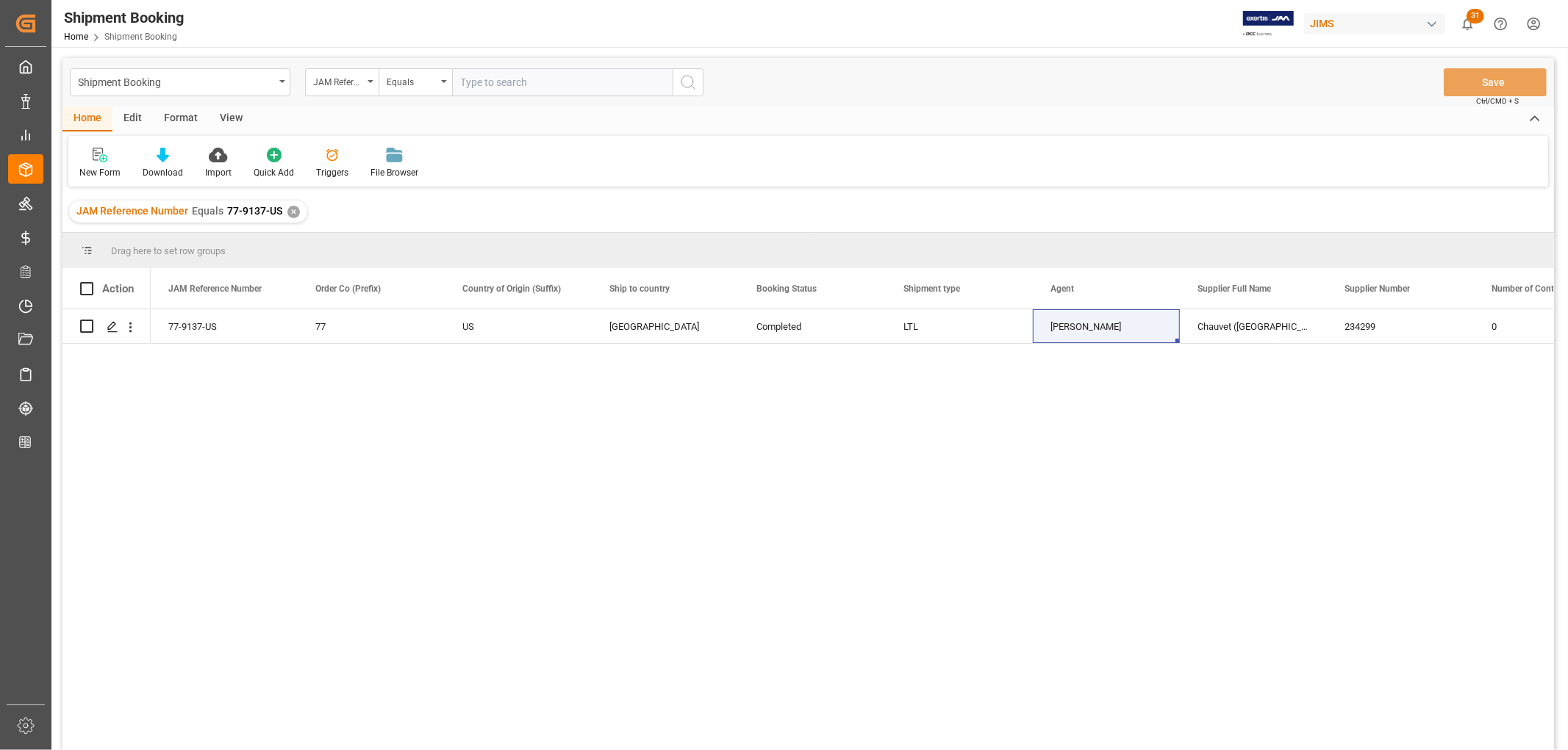
click at [500, 69] on input "text" at bounding box center [562, 82] width 221 height 28
paste input "77-71935-GB"
type input "77-71935-GB"
click at [291, 215] on div "✕" at bounding box center [294, 212] width 13 height 13
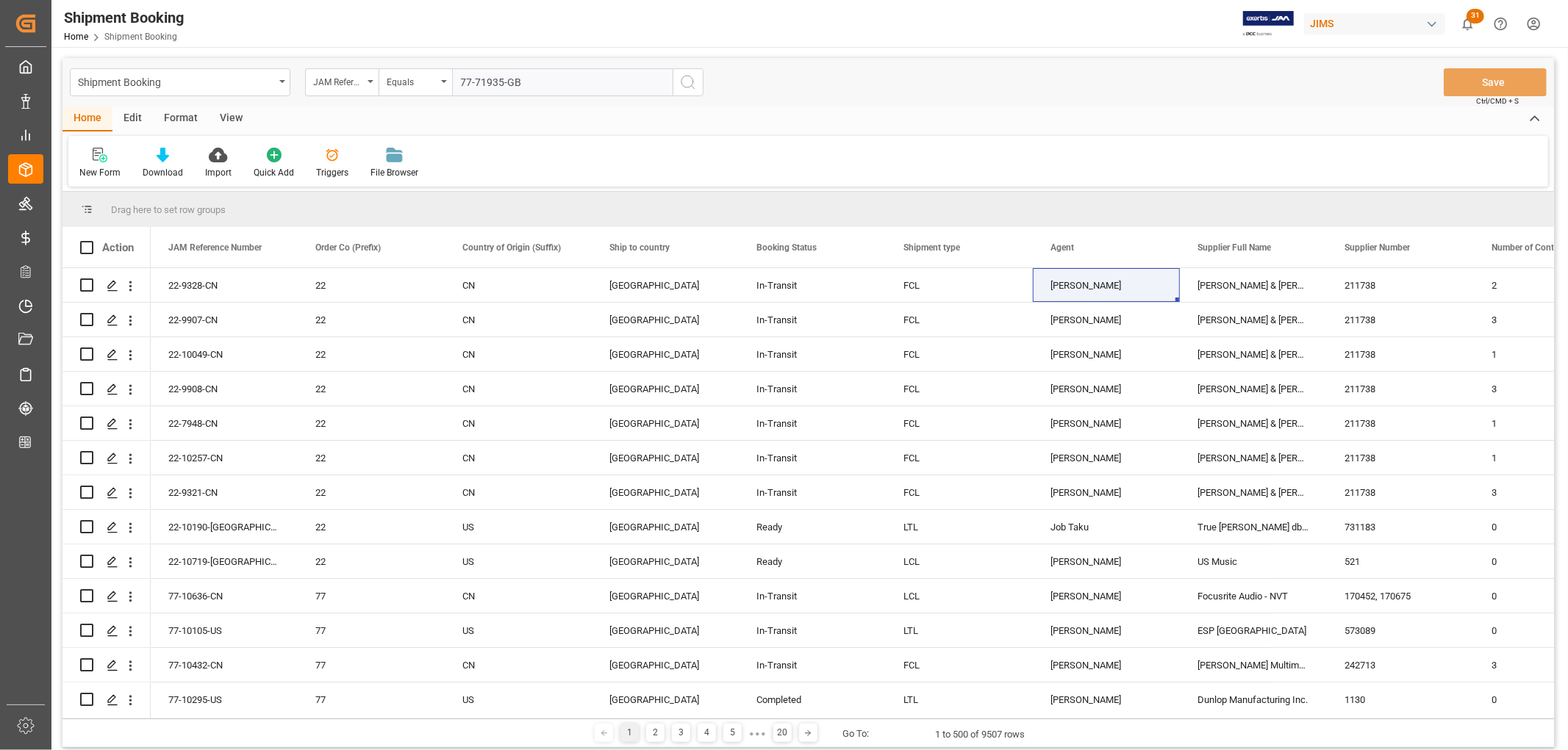
click at [684, 83] on icon "search button" at bounding box center [688, 82] width 18 height 18
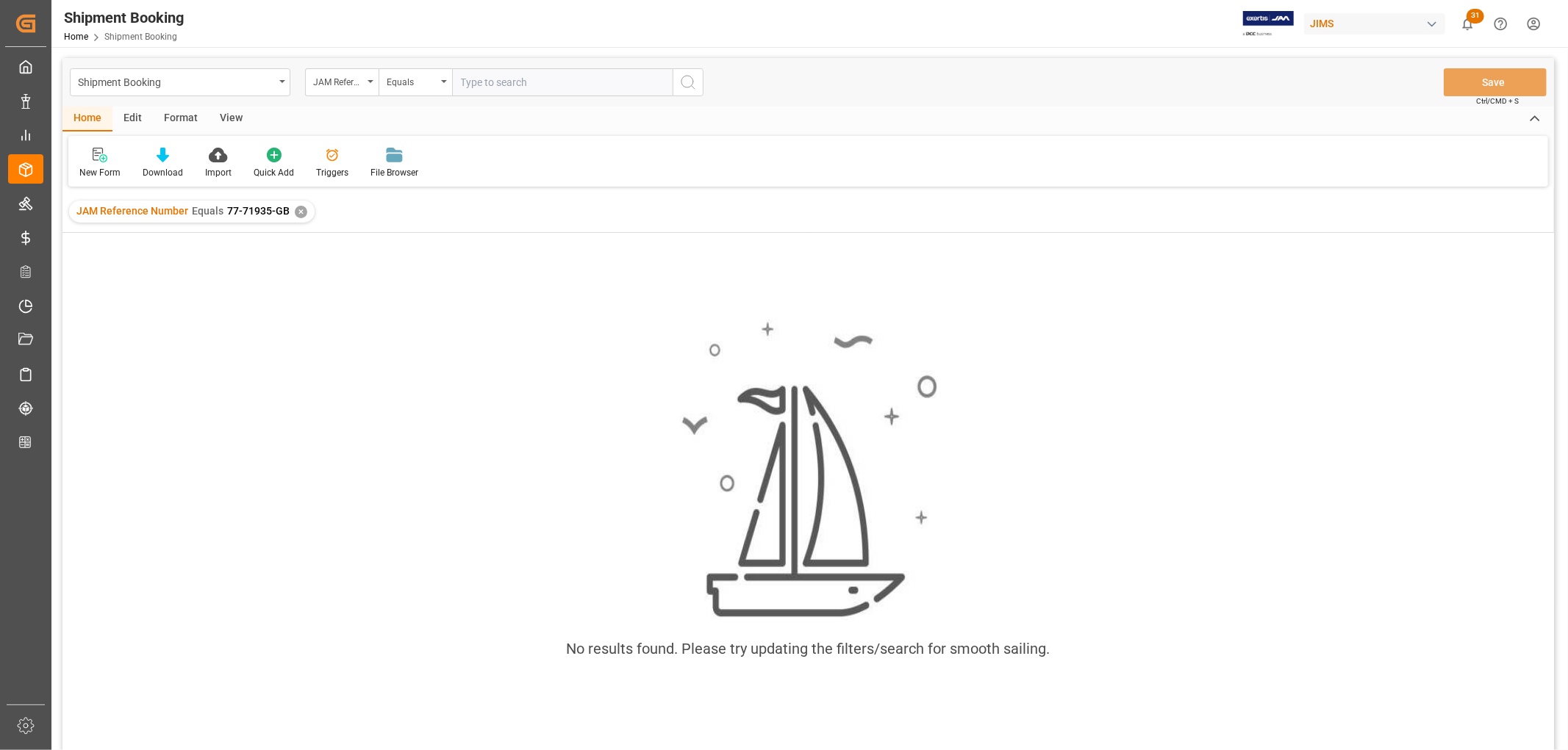
click at [303, 213] on div "✕" at bounding box center [301, 212] width 13 height 13
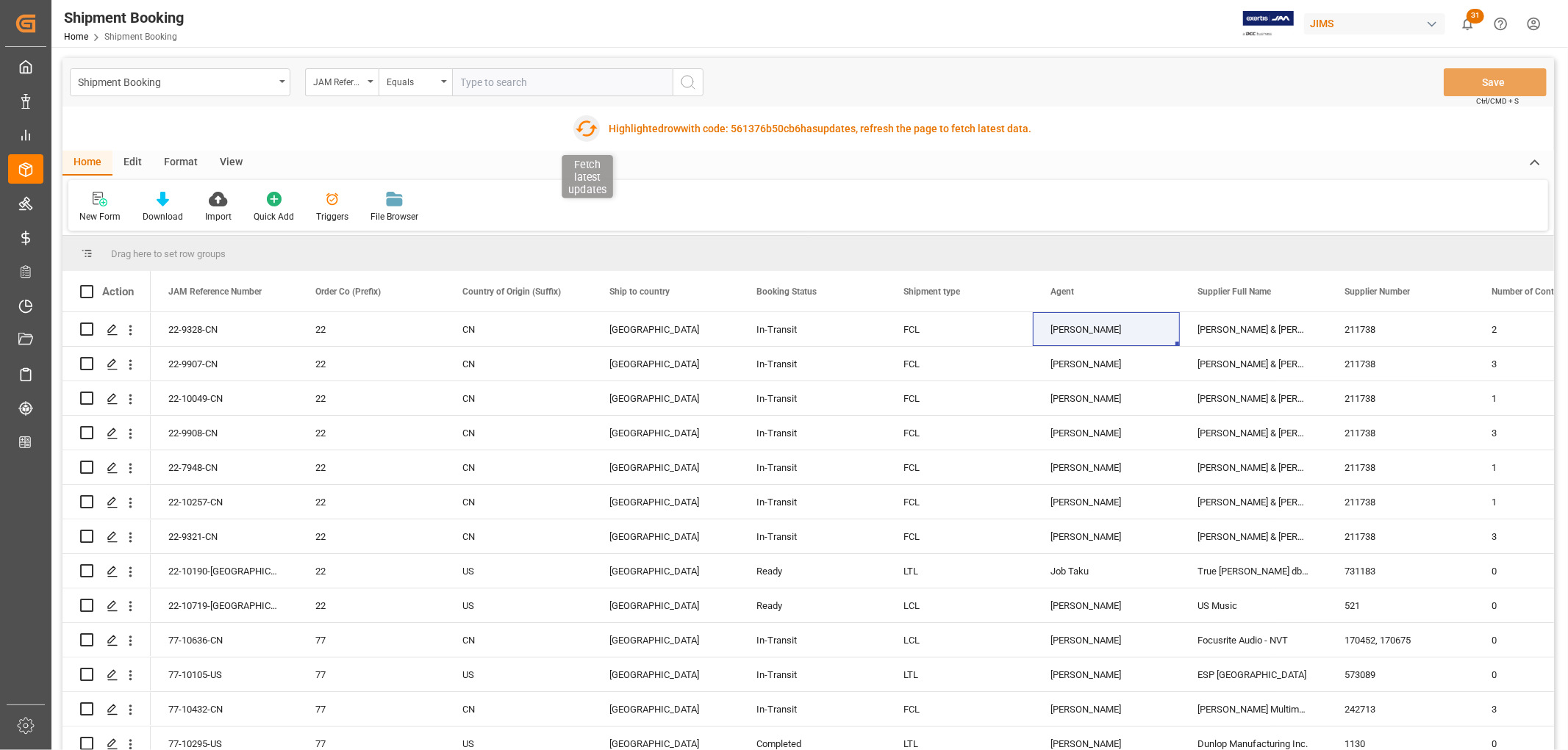
click at [589, 128] on icon "button" at bounding box center [586, 129] width 22 height 16
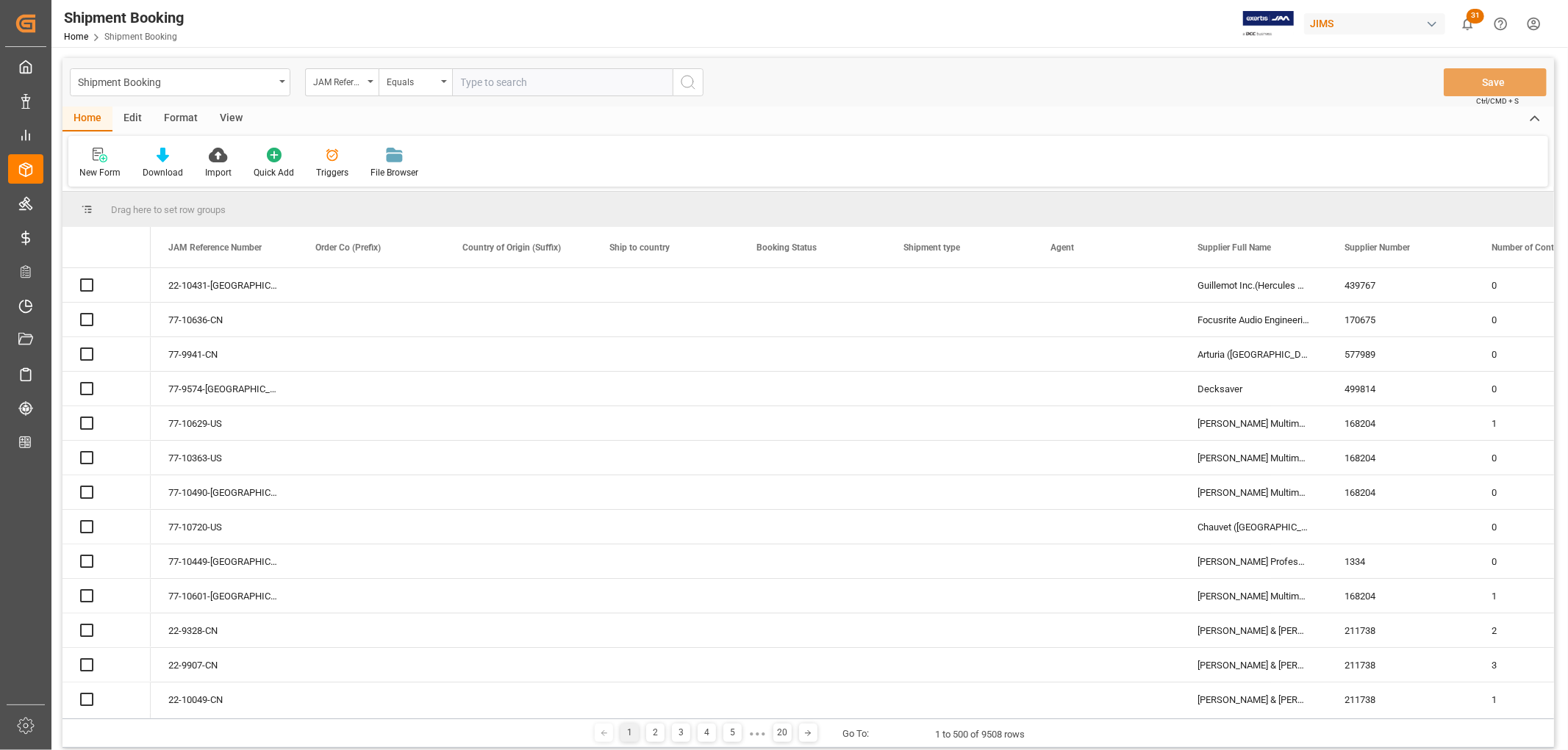
click at [512, 85] on input "text" at bounding box center [562, 82] width 221 height 28
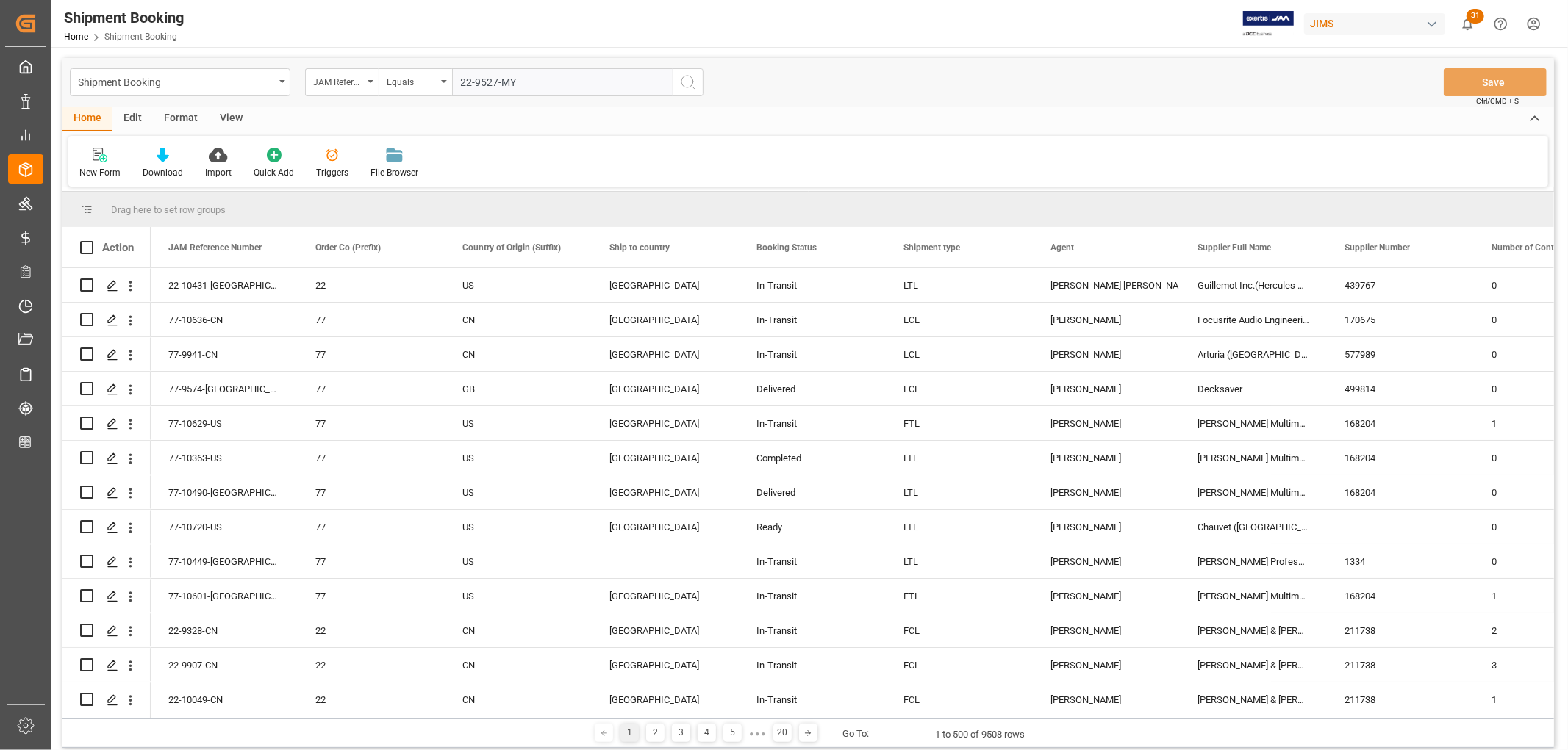
type input "22-9527-MY"
drag, startPoint x: 687, startPoint y: 79, endPoint x: 246, endPoint y: 323, distance: 504.0
click at [687, 79] on icon "search button" at bounding box center [688, 82] width 18 height 18
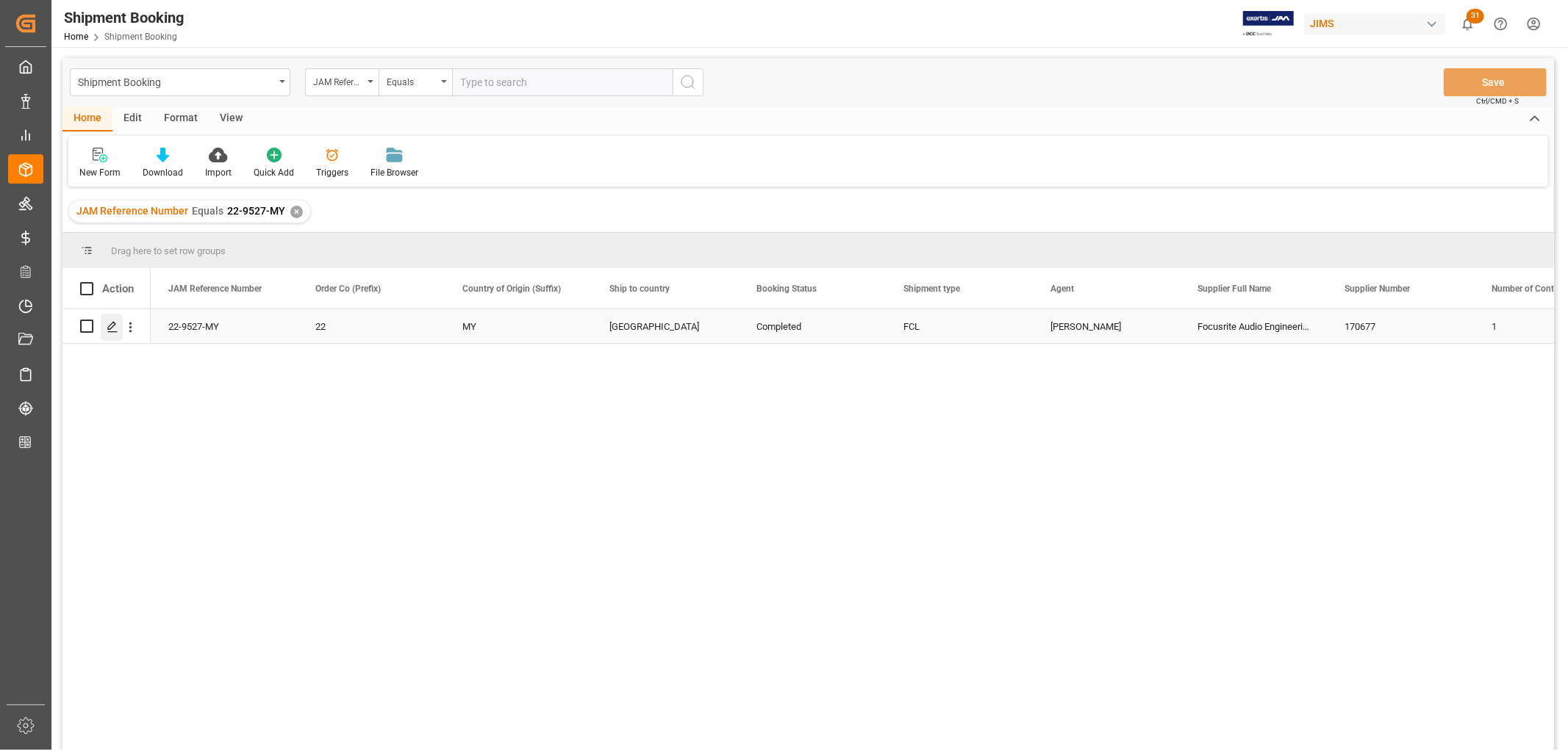
click at [103, 321] on div "Press SPACE to select this row." at bounding box center [112, 327] width 22 height 27
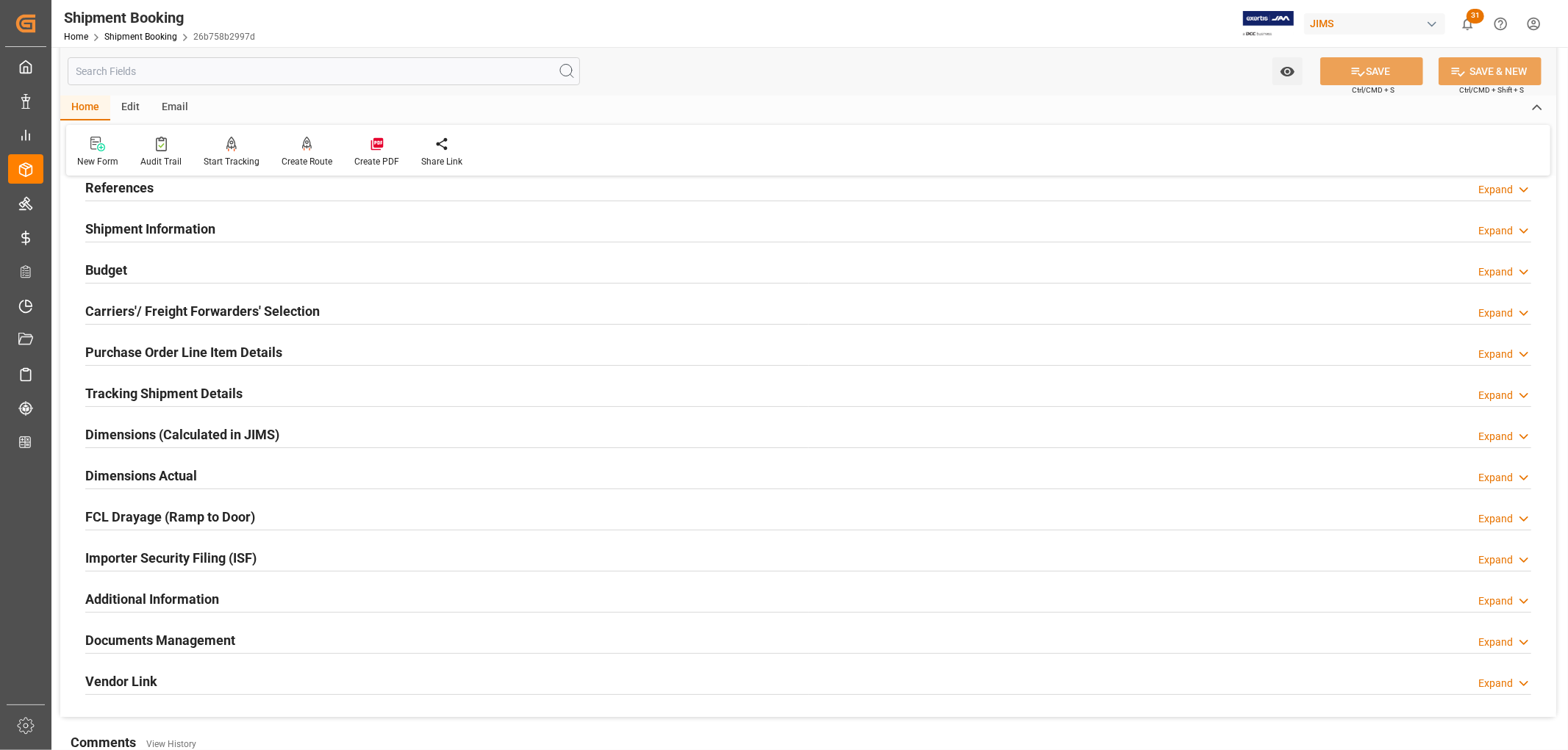
scroll to position [82, 0]
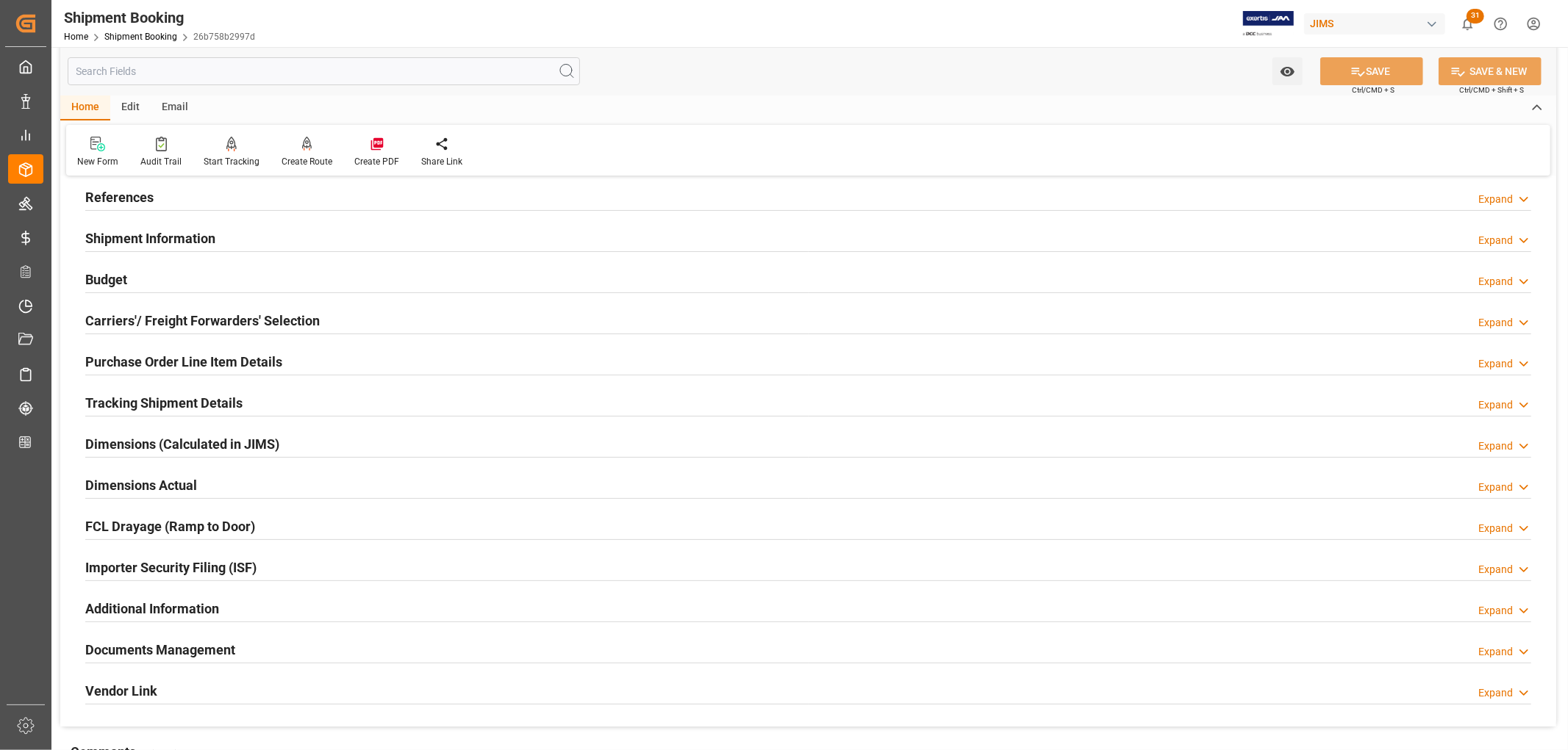
click at [145, 399] on h2 "Tracking Shipment Details" at bounding box center [164, 403] width 157 height 20
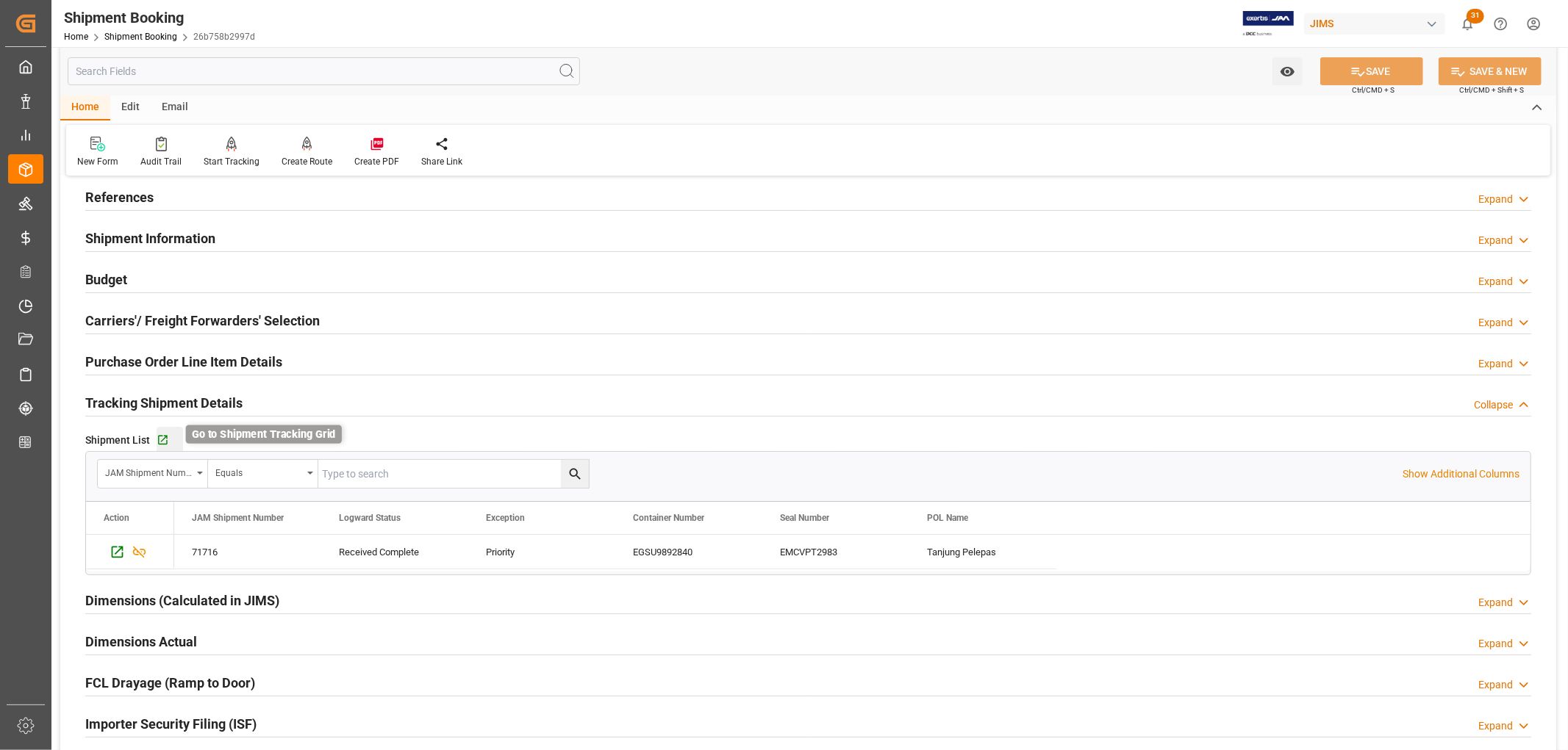
click at [165, 438] on icon "button" at bounding box center [162, 440] width 13 height 13
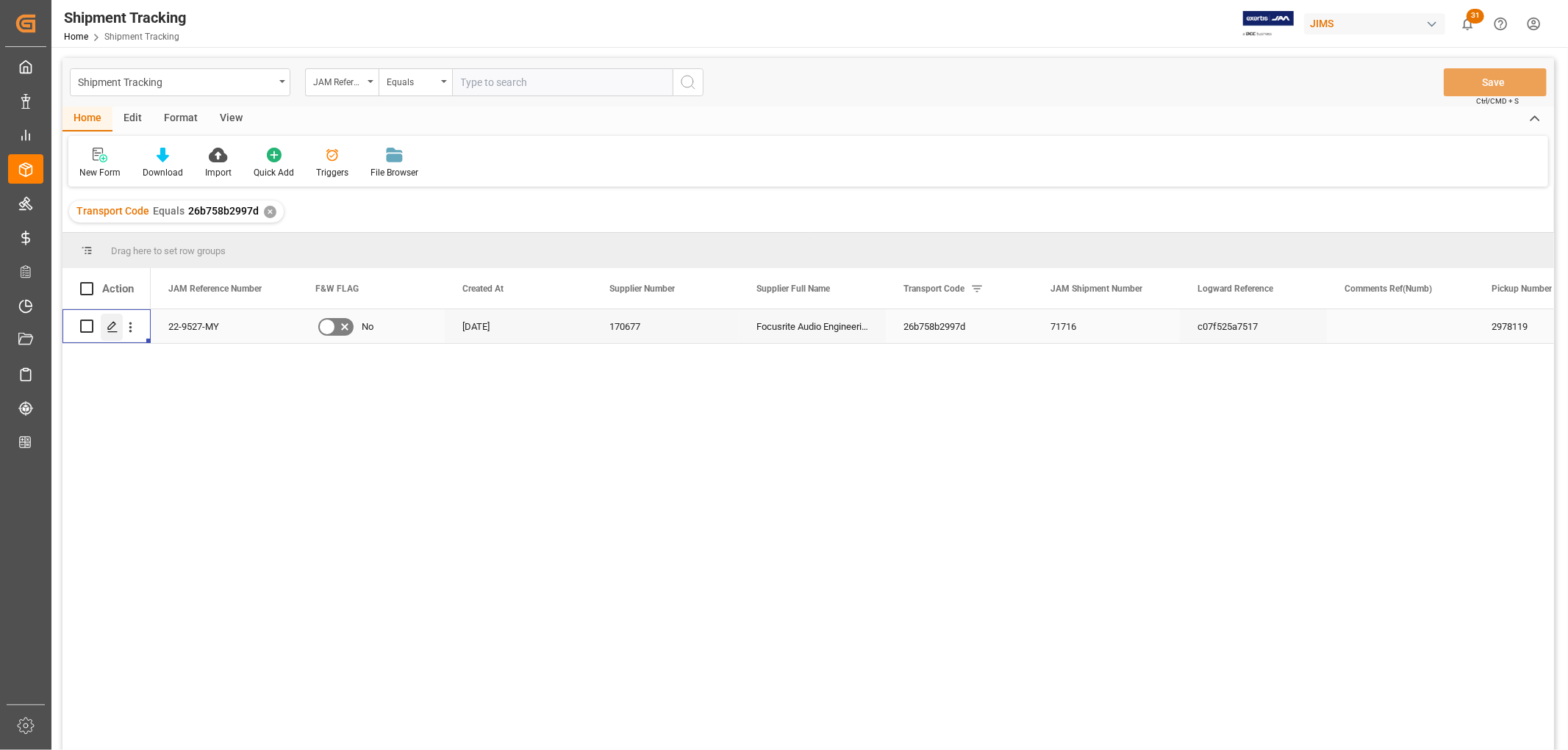
click at [106, 325] on icon "Press SPACE to select this row." at bounding box center [112, 327] width 12 height 12
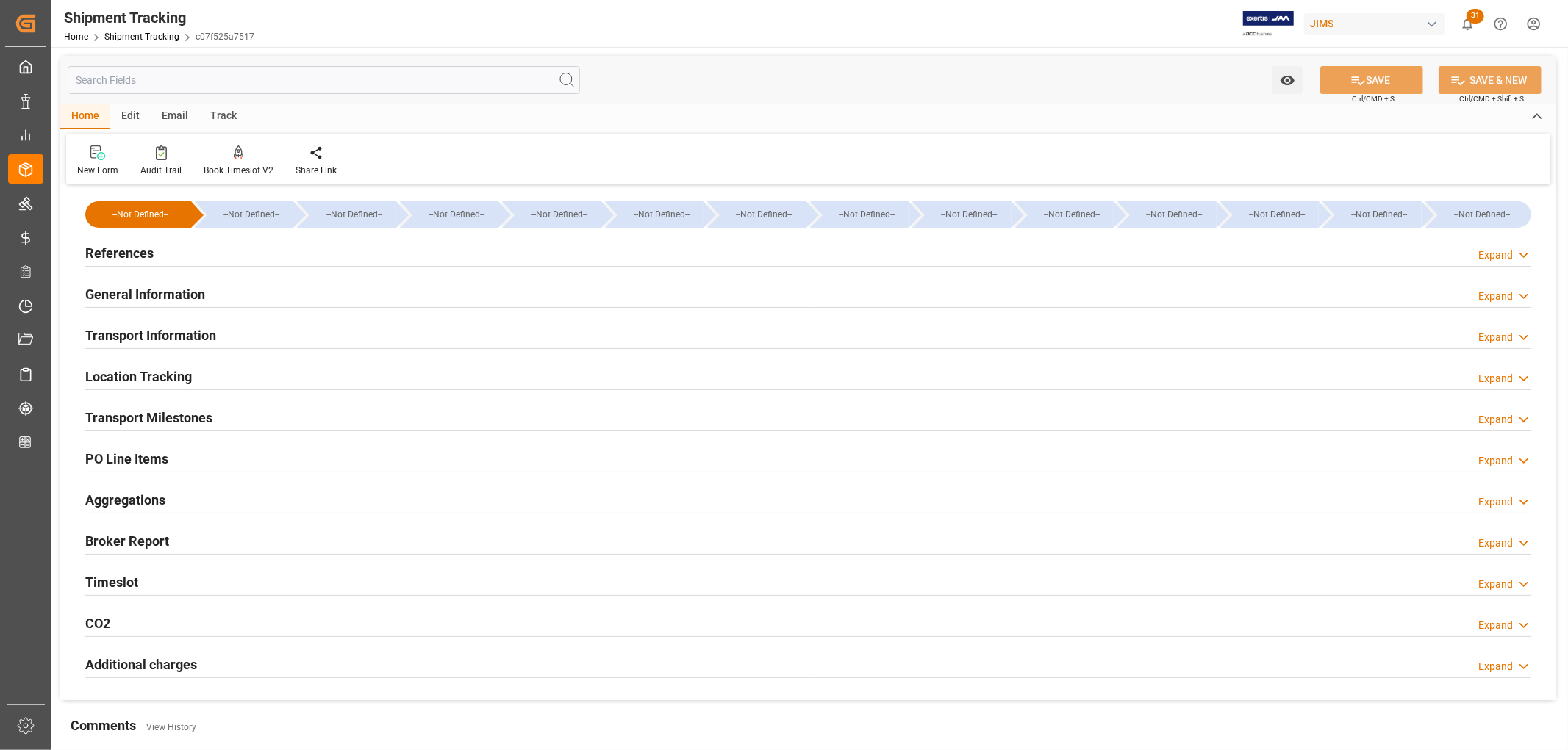
type input "13-08-2025 10:00"
type input "08-08-2025 16:31"
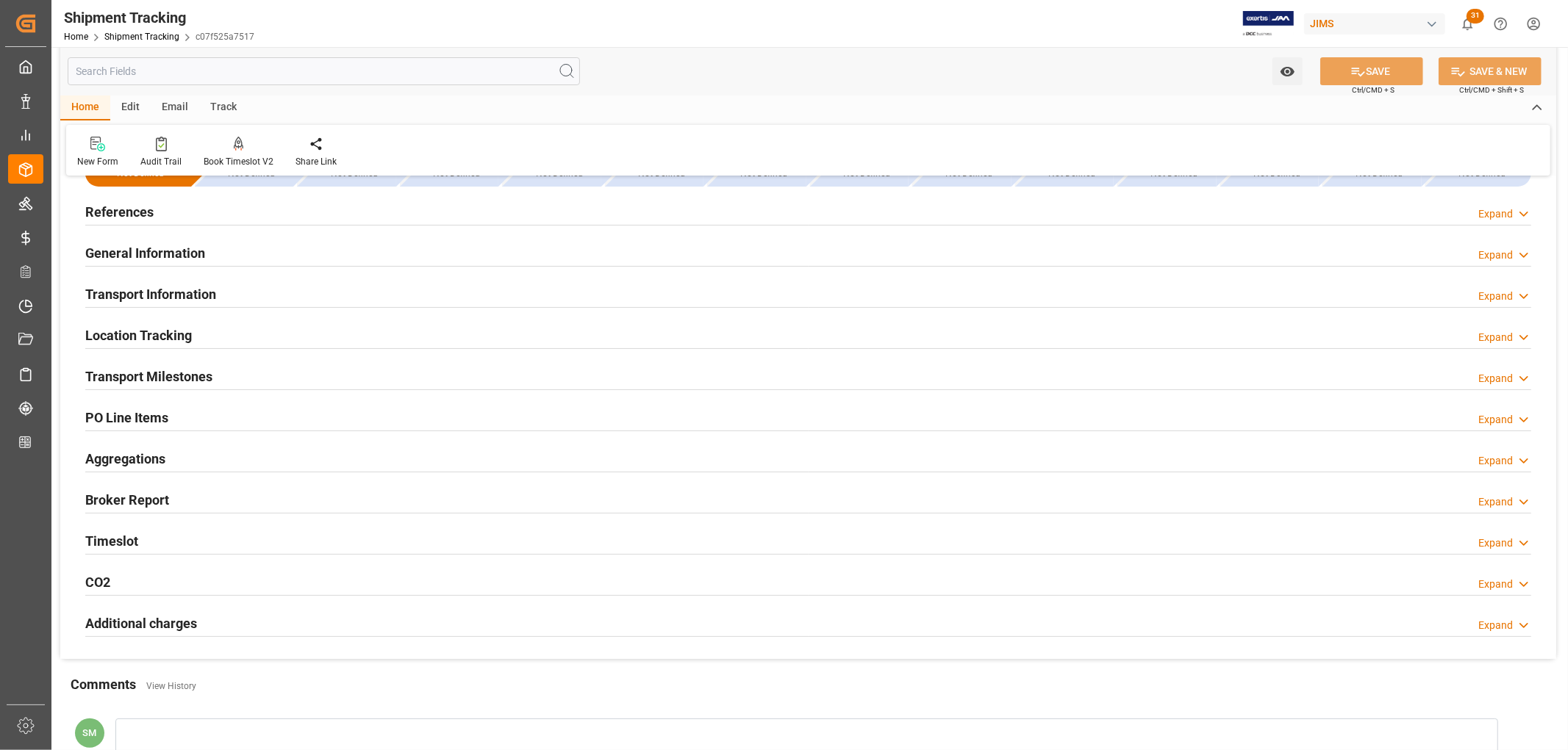
scroll to position [82, 0]
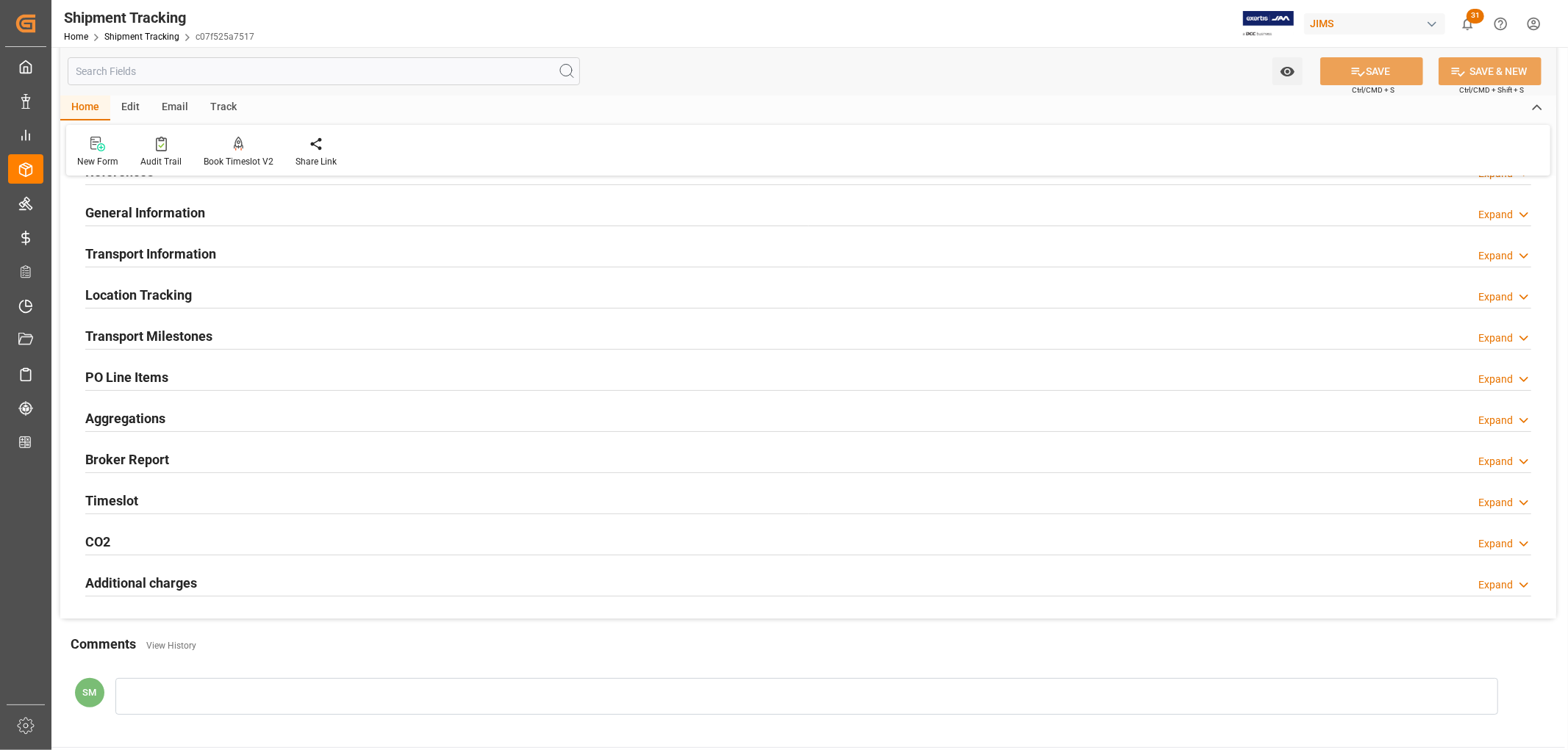
drag, startPoint x: 119, startPoint y: 504, endPoint x: 188, endPoint y: 502, distance: 69.0
click at [119, 504] on h2 "Timeslot" at bounding box center [112, 501] width 53 height 20
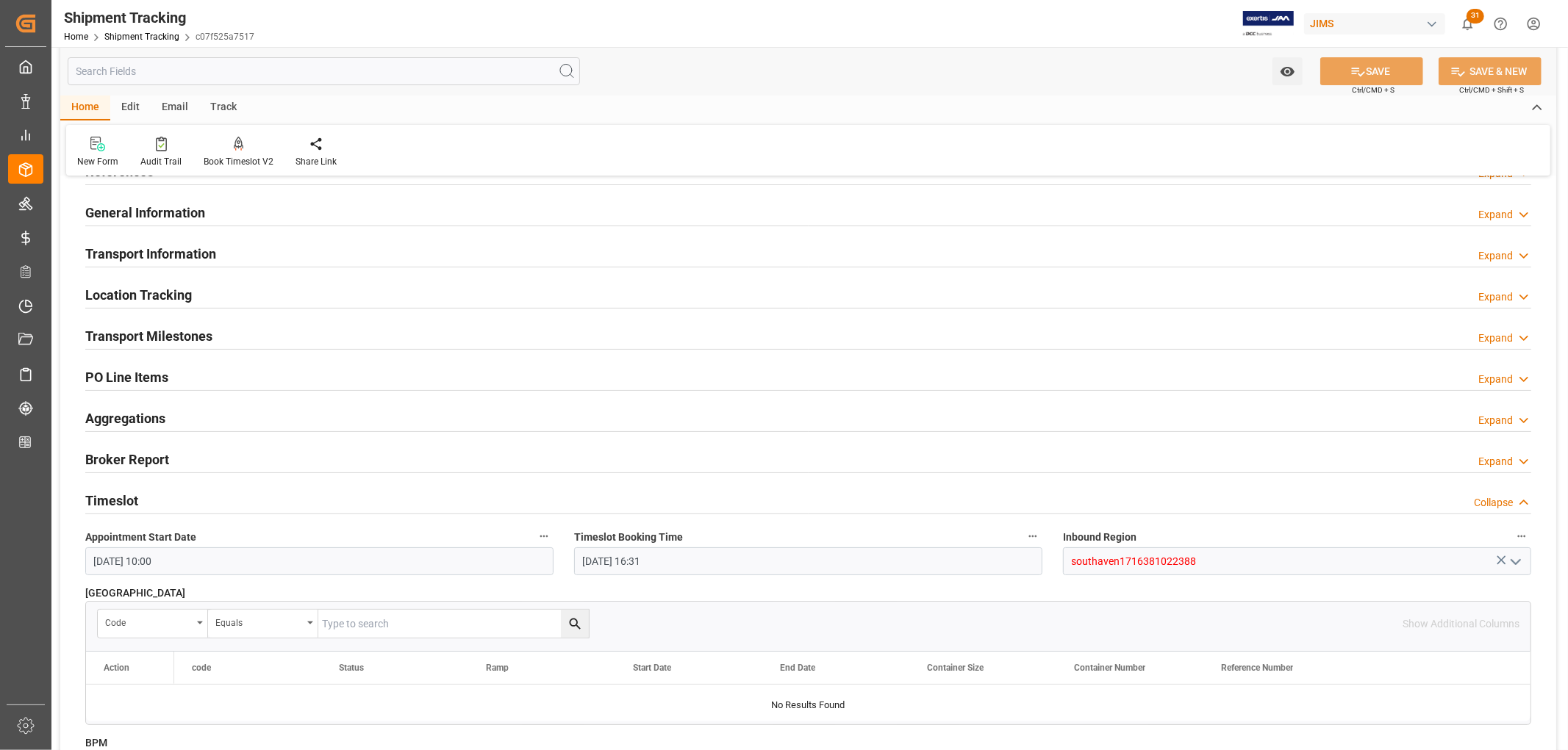
drag, startPoint x: 157, startPoint y: 369, endPoint x: 169, endPoint y: 372, distance: 12.4
click at [157, 369] on h2 "PO Line Items" at bounding box center [127, 377] width 83 height 20
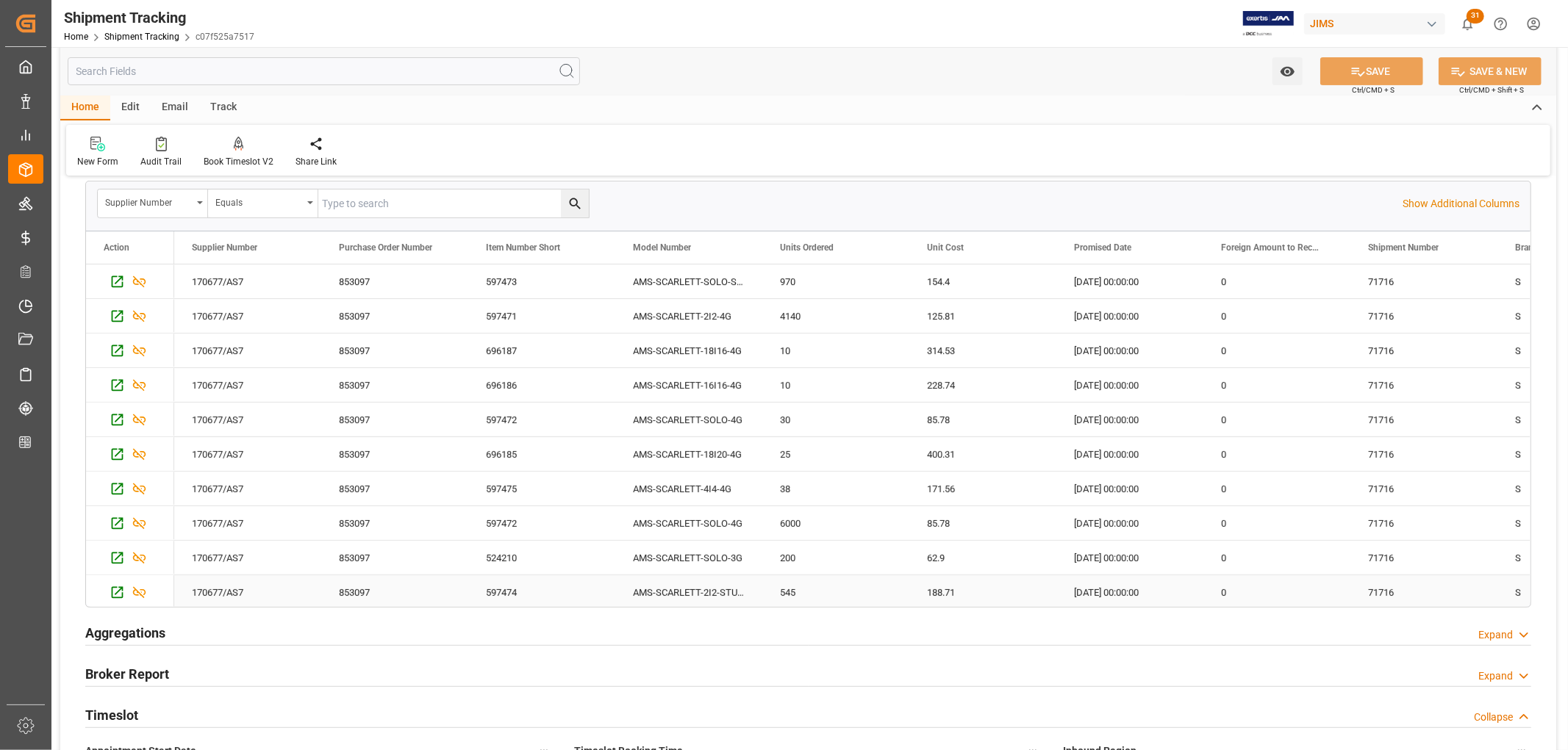
scroll to position [3, 0]
